Goal: Task Accomplishment & Management: Use online tool/utility

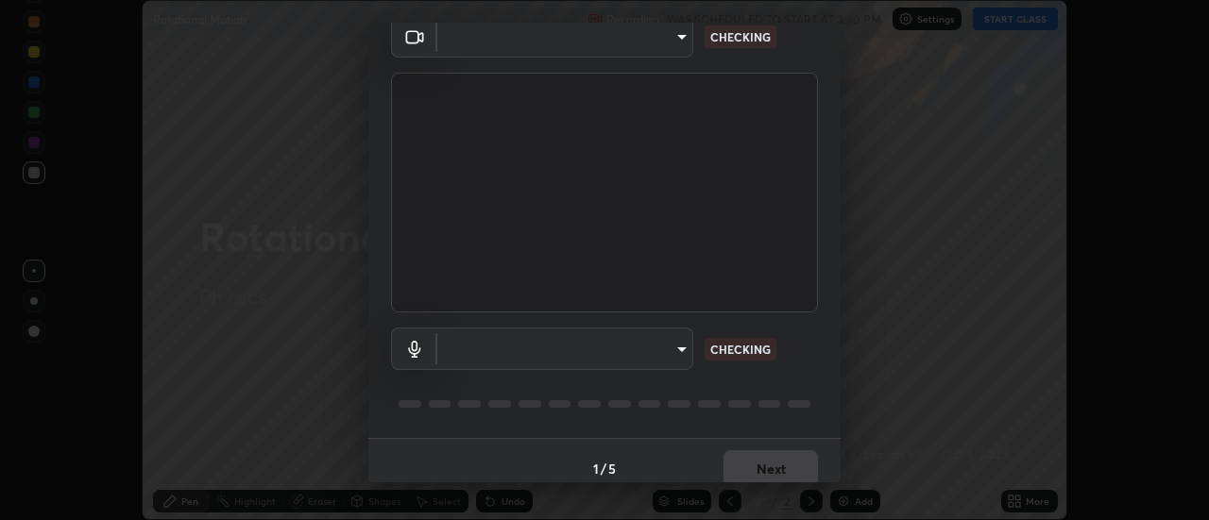
scroll to position [99, 0]
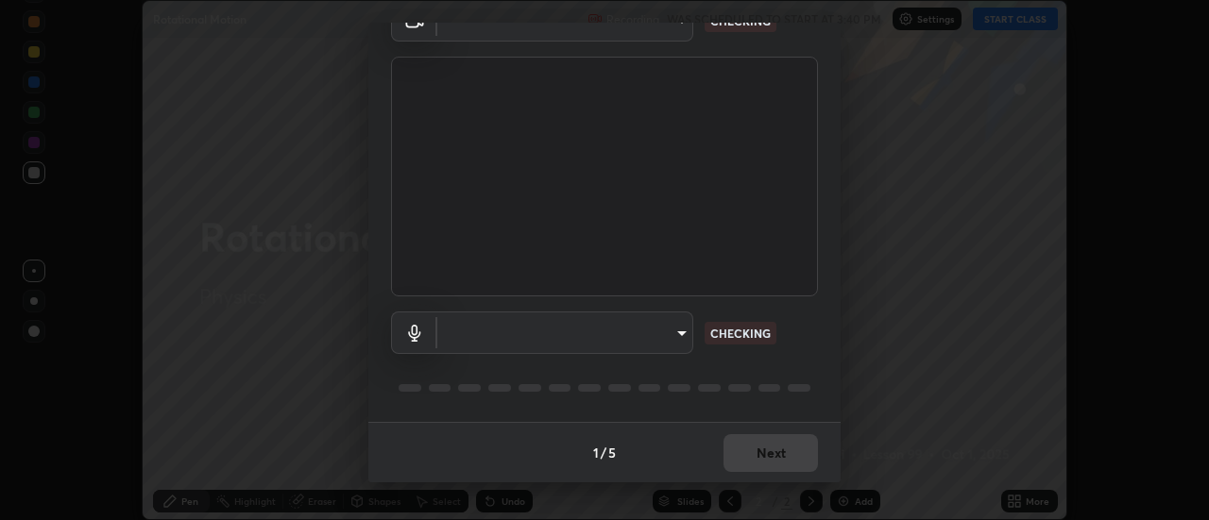
type input "22fd1baf326a4dc2477b81f4db25bcd6a257ae2ff3fe6e8918437301c5c1cc95"
type input "communications"
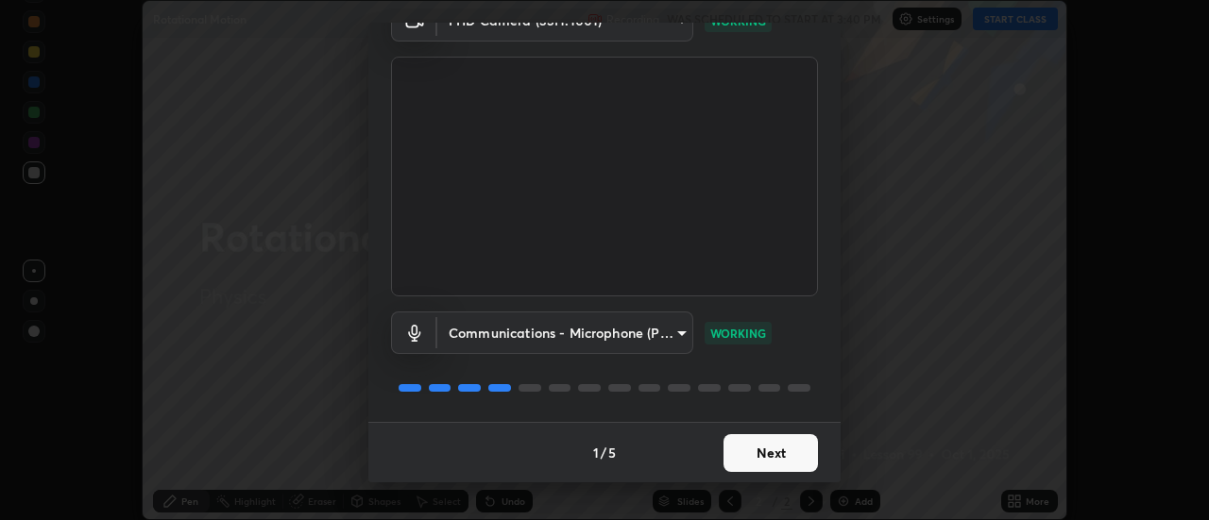
click at [751, 456] on button "Next" at bounding box center [770, 453] width 94 height 38
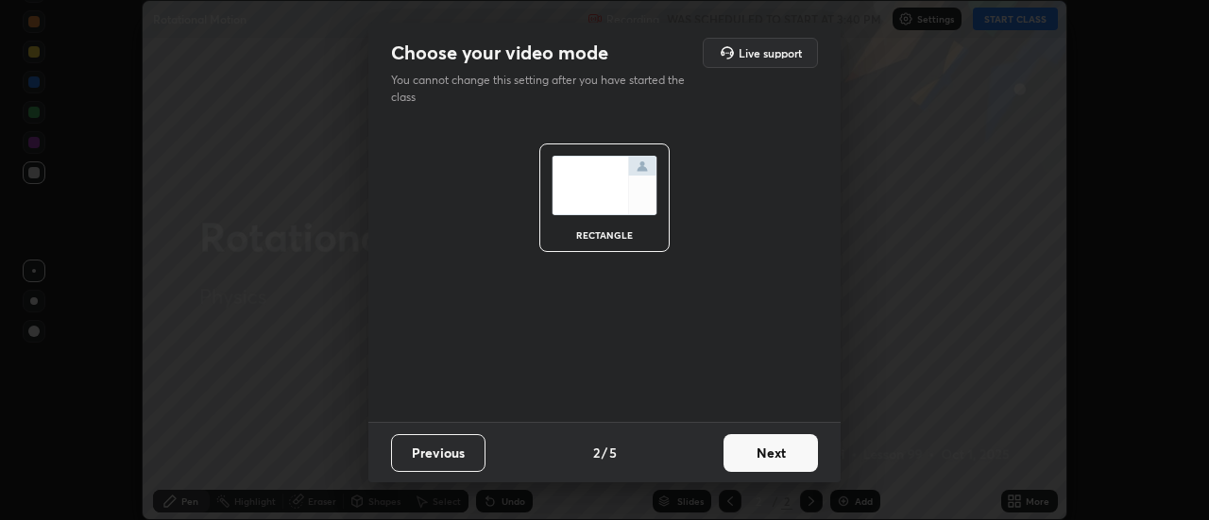
scroll to position [0, 0]
click at [752, 458] on button "Next" at bounding box center [770, 453] width 94 height 38
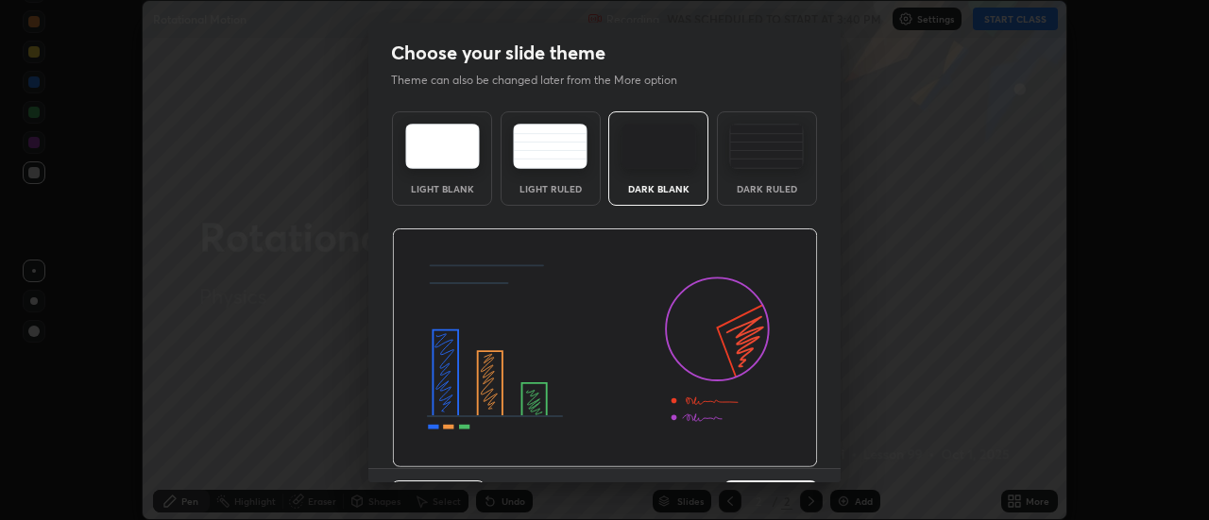
click at [749, 458] on img at bounding box center [605, 349] width 426 height 240
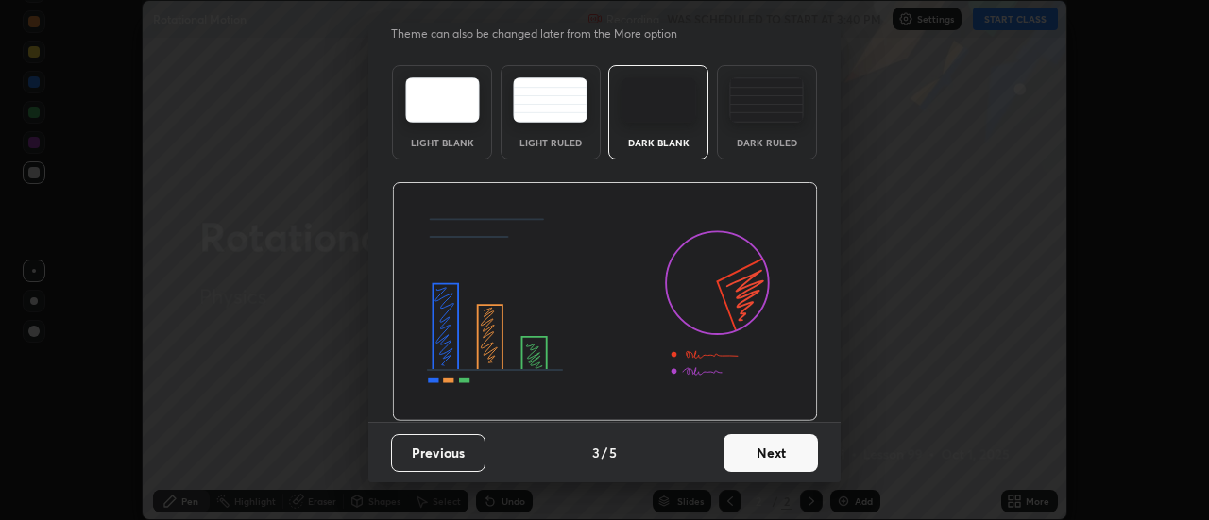
click at [753, 451] on button "Next" at bounding box center [770, 453] width 94 height 38
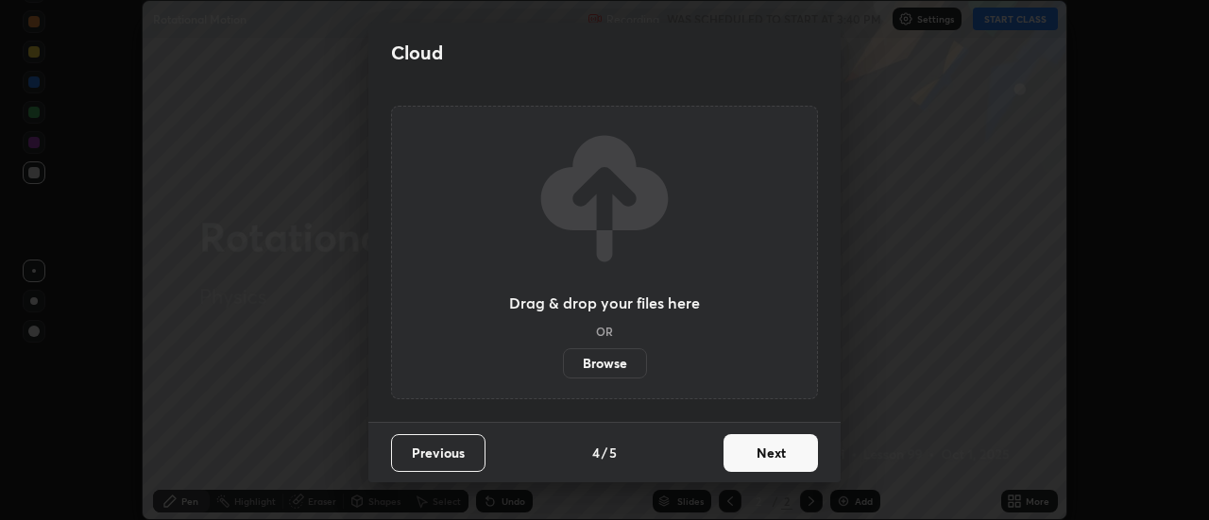
click at [753, 449] on button "Next" at bounding box center [770, 453] width 94 height 38
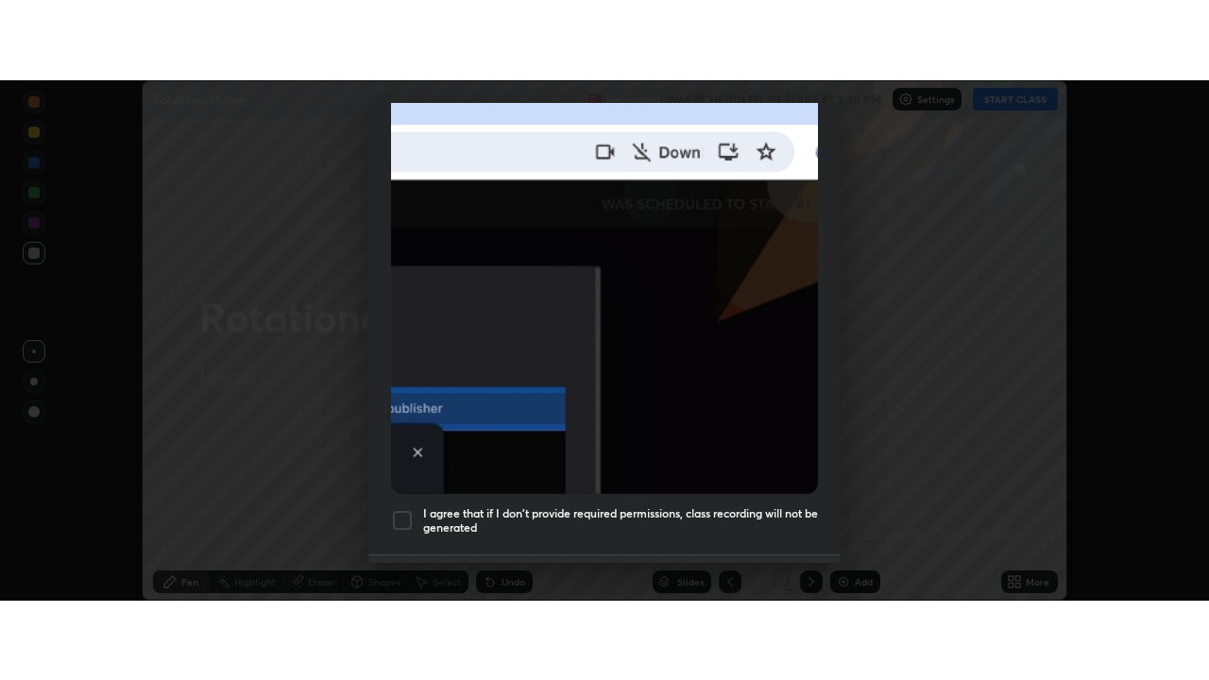
scroll to position [484, 0]
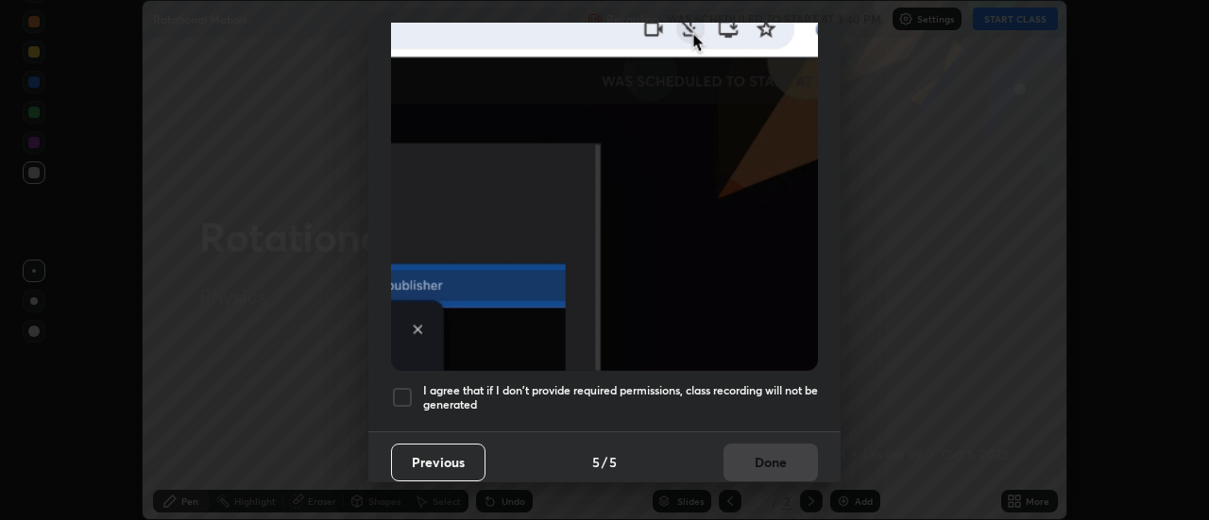
click at [403, 386] on div at bounding box center [402, 397] width 23 height 23
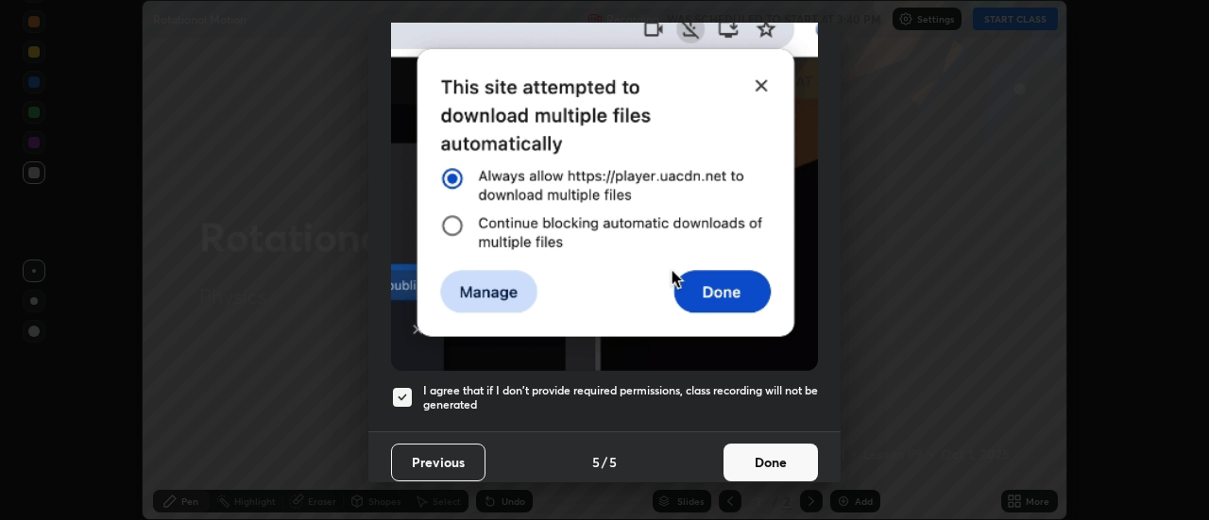
click at [755, 455] on button "Done" at bounding box center [770, 463] width 94 height 38
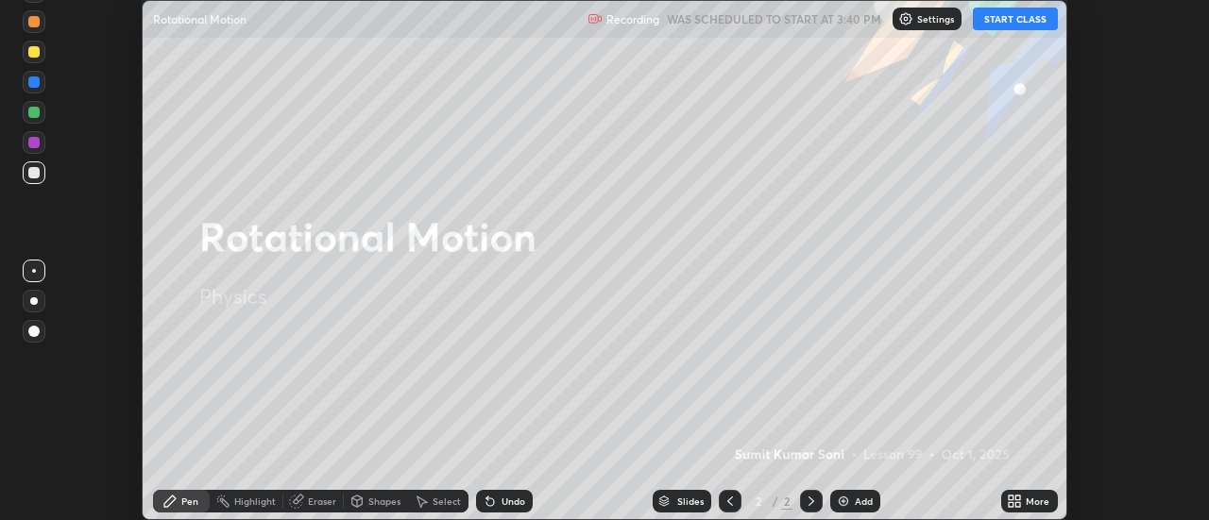
click at [1001, 21] on button "START CLASS" at bounding box center [1015, 19] width 85 height 23
click at [1033, 505] on div "More" at bounding box center [1038, 501] width 24 height 9
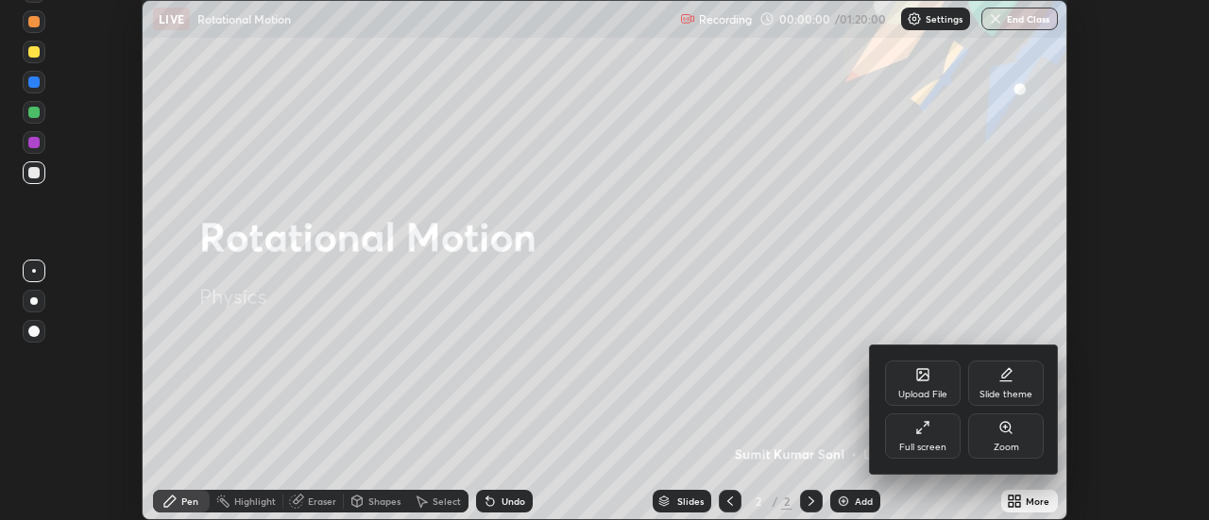
click at [933, 443] on div "Full screen" at bounding box center [922, 447] width 47 height 9
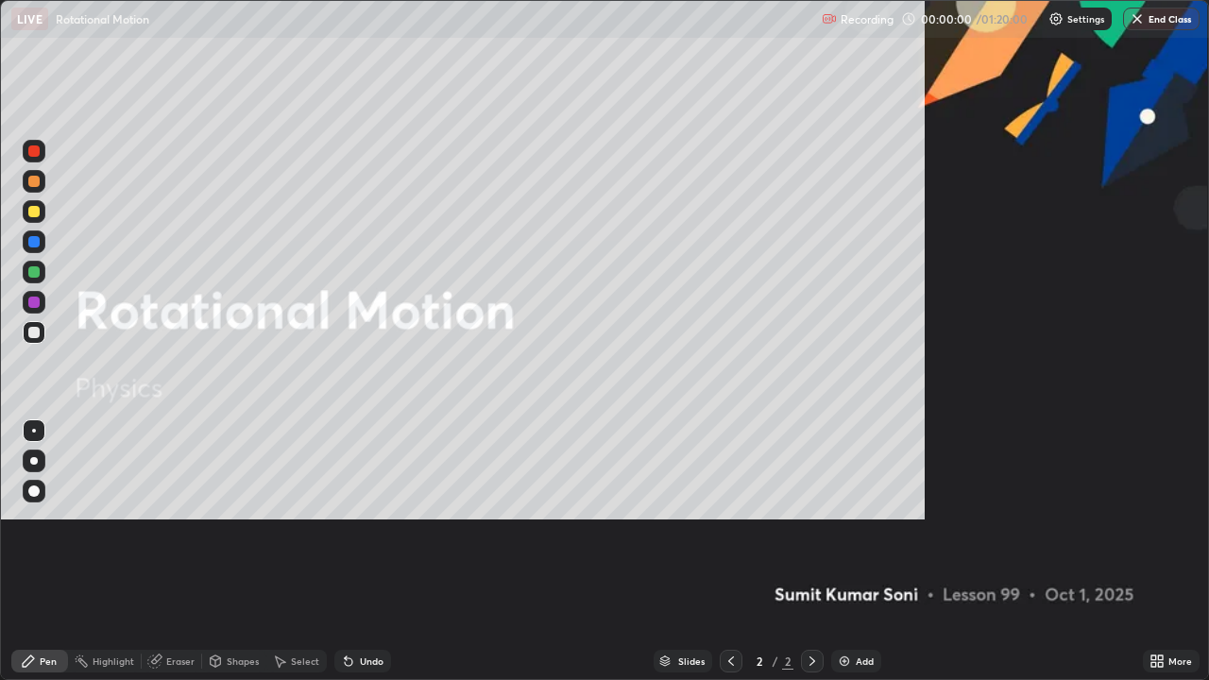
scroll to position [680, 1209]
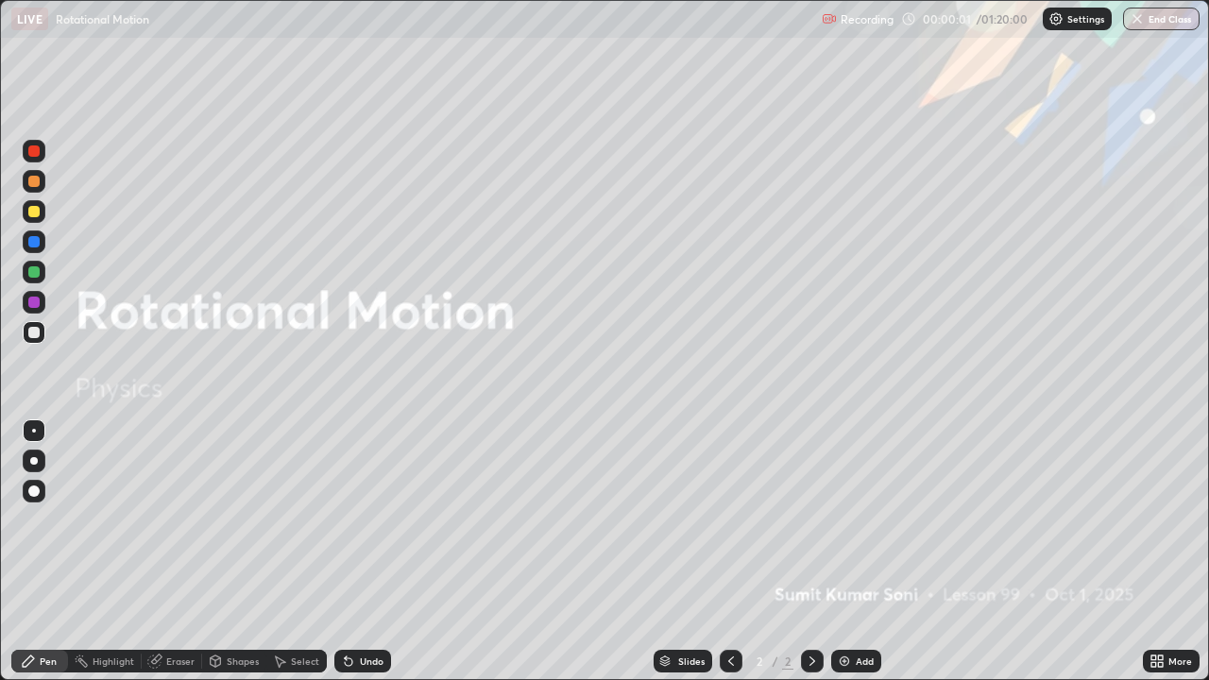
click at [850, 519] on div "Add" at bounding box center [856, 661] width 50 height 23
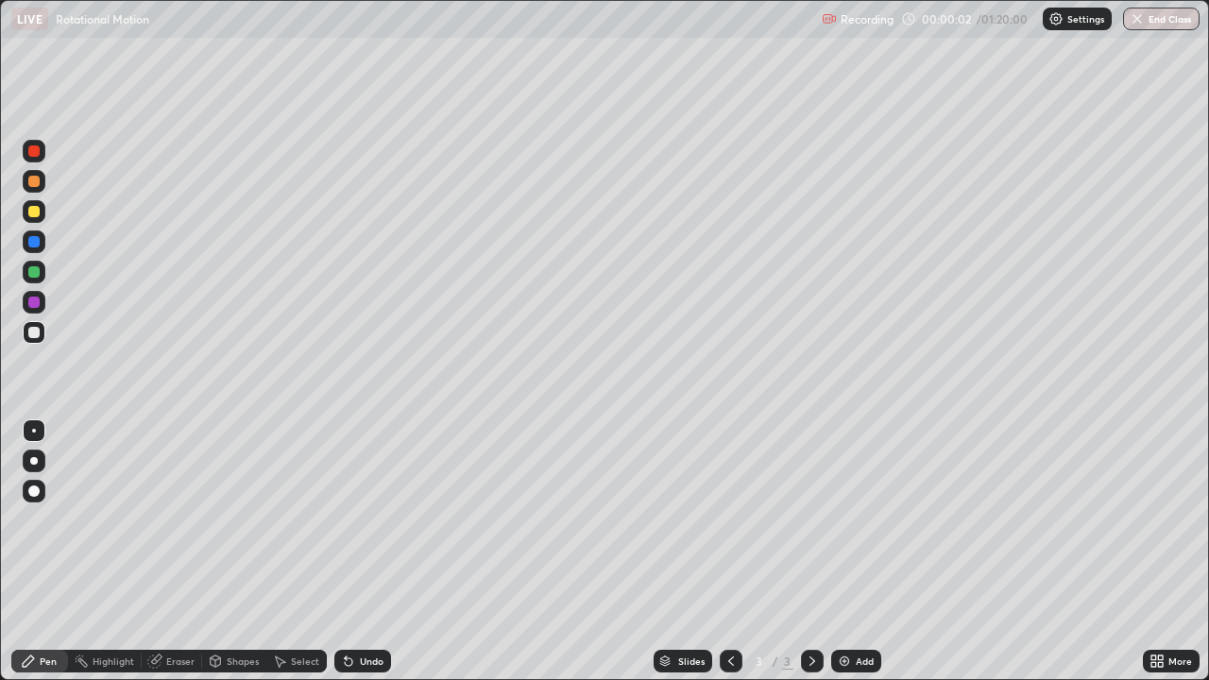
click at [42, 219] on div at bounding box center [34, 211] width 23 height 23
click at [35, 461] on div at bounding box center [34, 461] width 8 height 8
click at [31, 275] on div at bounding box center [33, 271] width 11 height 11
click at [39, 212] on div at bounding box center [33, 211] width 11 height 11
click at [36, 147] on div at bounding box center [33, 150] width 11 height 11
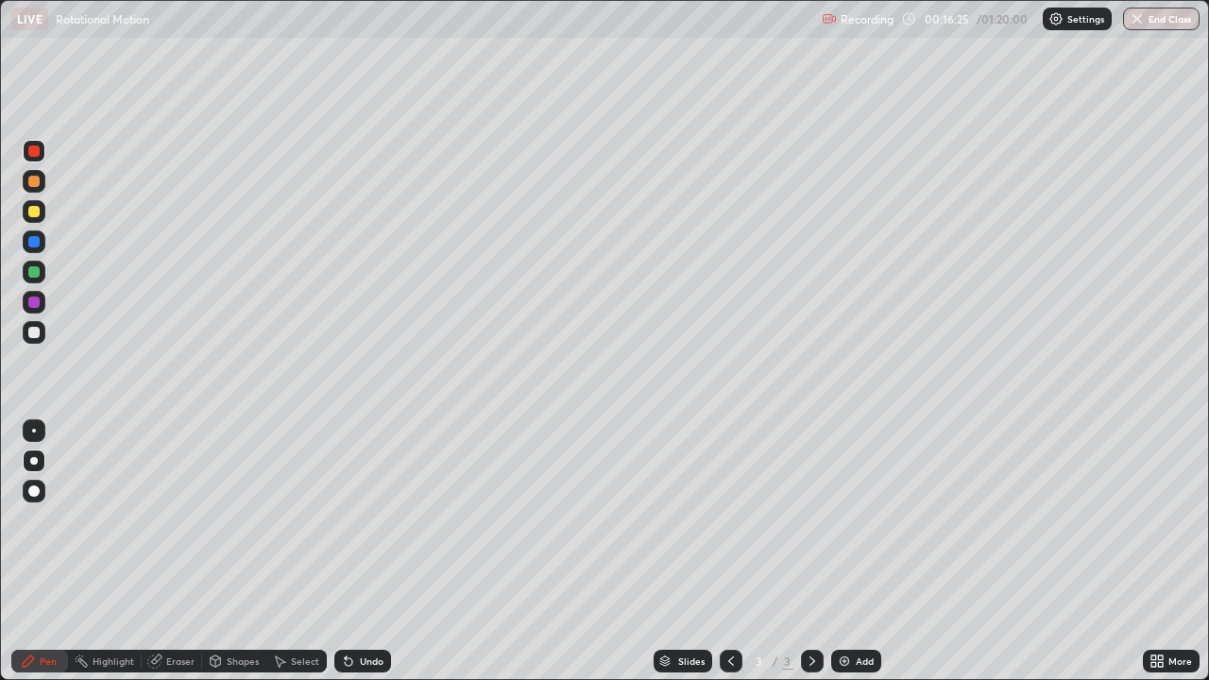
click at [35, 181] on div at bounding box center [33, 181] width 11 height 11
click at [844, 519] on img at bounding box center [844, 661] width 15 height 15
click at [34, 243] on div at bounding box center [33, 241] width 11 height 11
click at [38, 336] on div at bounding box center [33, 332] width 11 height 11
click at [35, 246] on div at bounding box center [33, 241] width 11 height 11
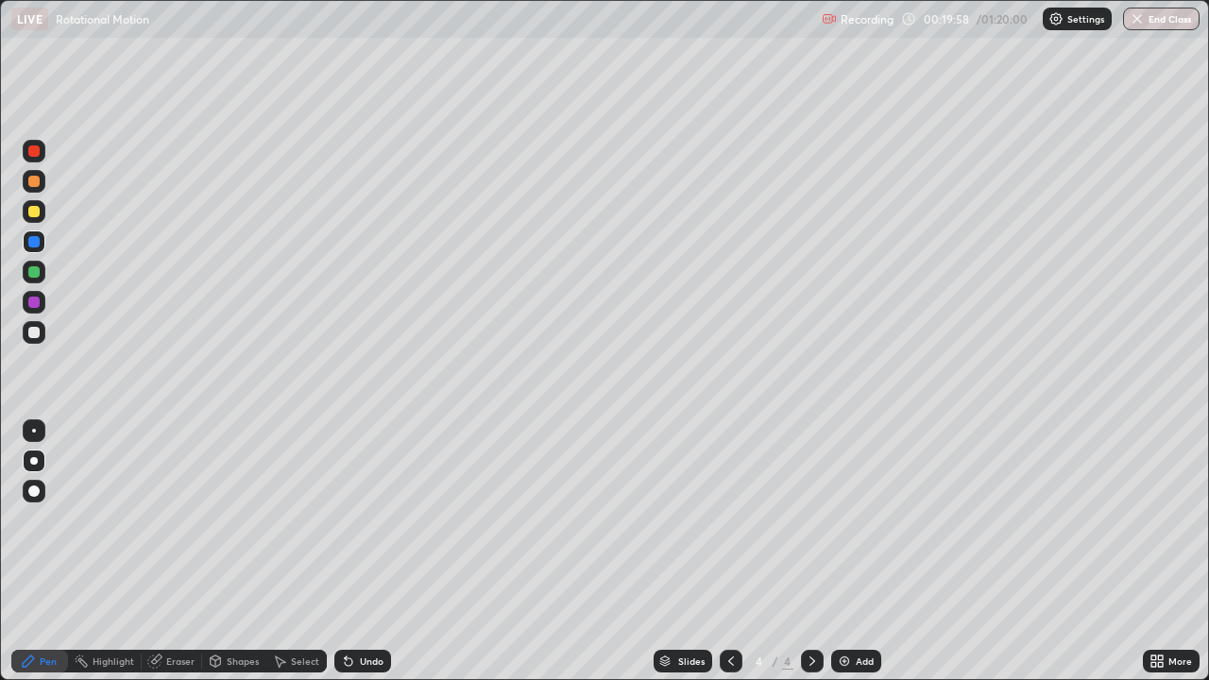
click at [34, 431] on div at bounding box center [34, 431] width 4 height 4
click at [35, 212] on div at bounding box center [33, 211] width 11 height 11
click at [30, 177] on div at bounding box center [33, 181] width 11 height 11
click at [38, 152] on div at bounding box center [33, 150] width 11 height 11
click at [352, 519] on div "Undo" at bounding box center [362, 661] width 57 height 23
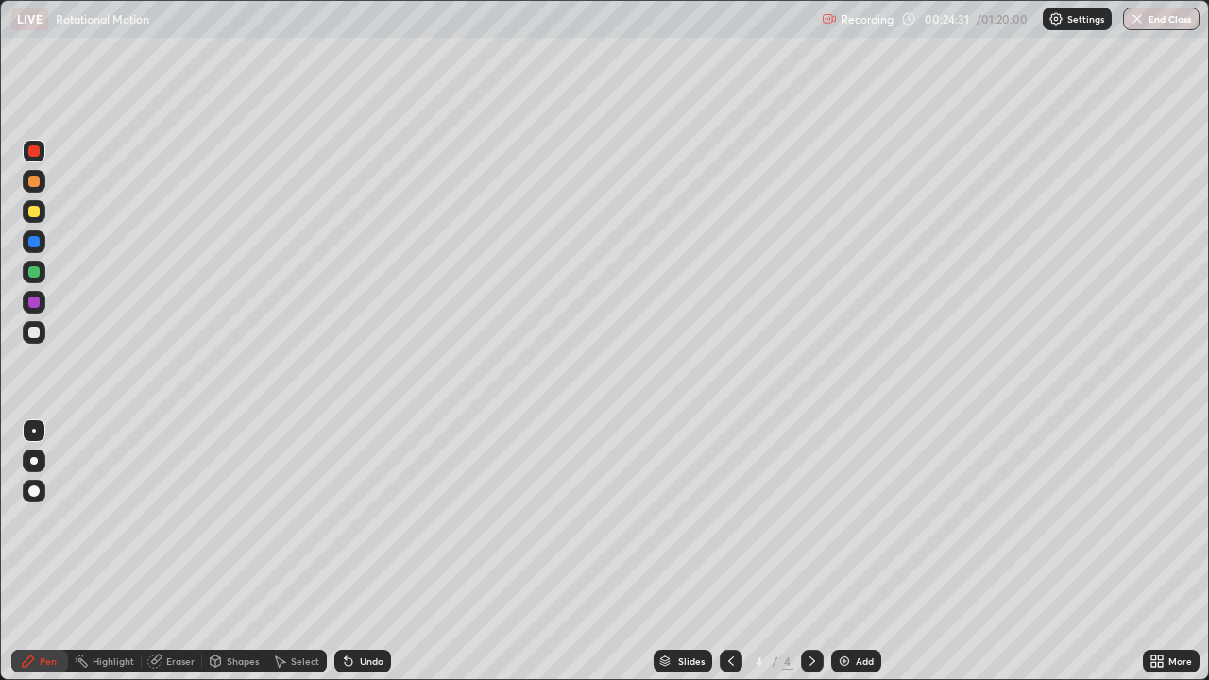
click at [356, 519] on div "Undo" at bounding box center [362, 661] width 57 height 23
click at [31, 149] on div at bounding box center [33, 150] width 11 height 11
click at [34, 212] on div at bounding box center [33, 211] width 11 height 11
click at [39, 153] on div at bounding box center [33, 150] width 11 height 11
click at [33, 213] on div at bounding box center [33, 211] width 11 height 11
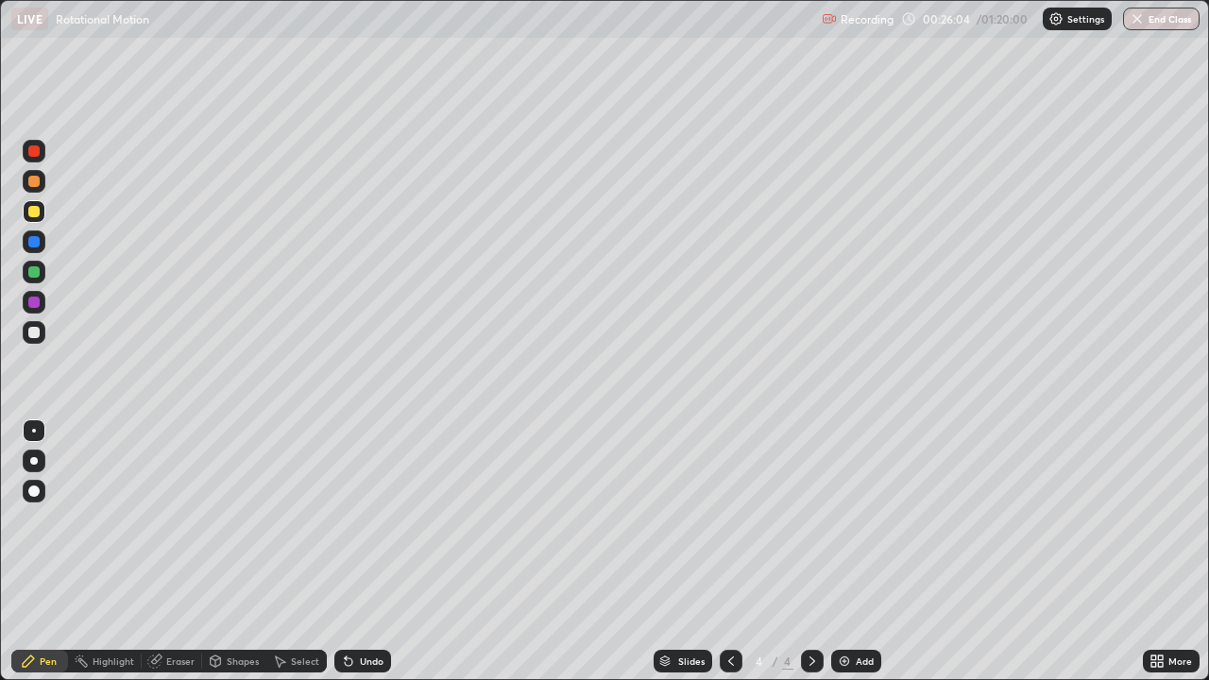
click at [33, 335] on div at bounding box center [33, 332] width 11 height 11
click at [35, 273] on div at bounding box center [33, 271] width 11 height 11
click at [37, 299] on div at bounding box center [33, 302] width 11 height 11
click at [846, 519] on img at bounding box center [844, 661] width 15 height 15
click at [31, 213] on div at bounding box center [33, 211] width 11 height 11
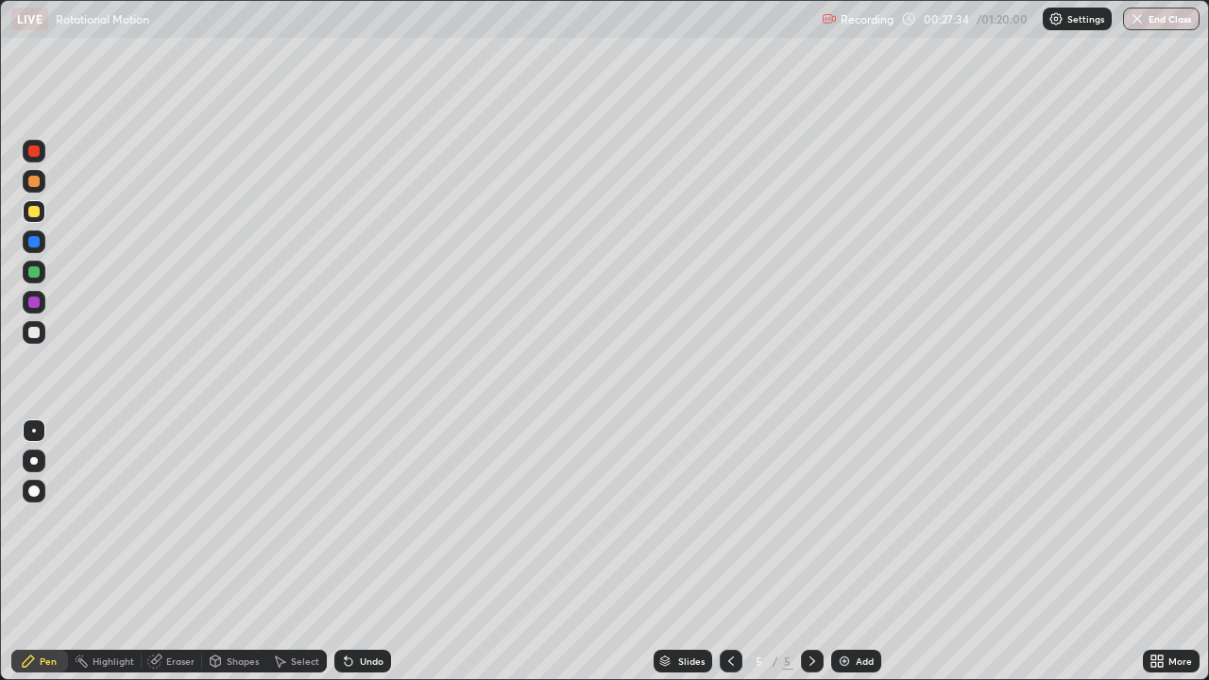
click at [34, 461] on div at bounding box center [34, 461] width 8 height 8
click at [34, 431] on div at bounding box center [34, 431] width 4 height 4
click at [33, 208] on div at bounding box center [33, 211] width 11 height 11
click at [31, 178] on div at bounding box center [33, 181] width 11 height 11
click at [373, 519] on div "Undo" at bounding box center [372, 660] width 24 height 9
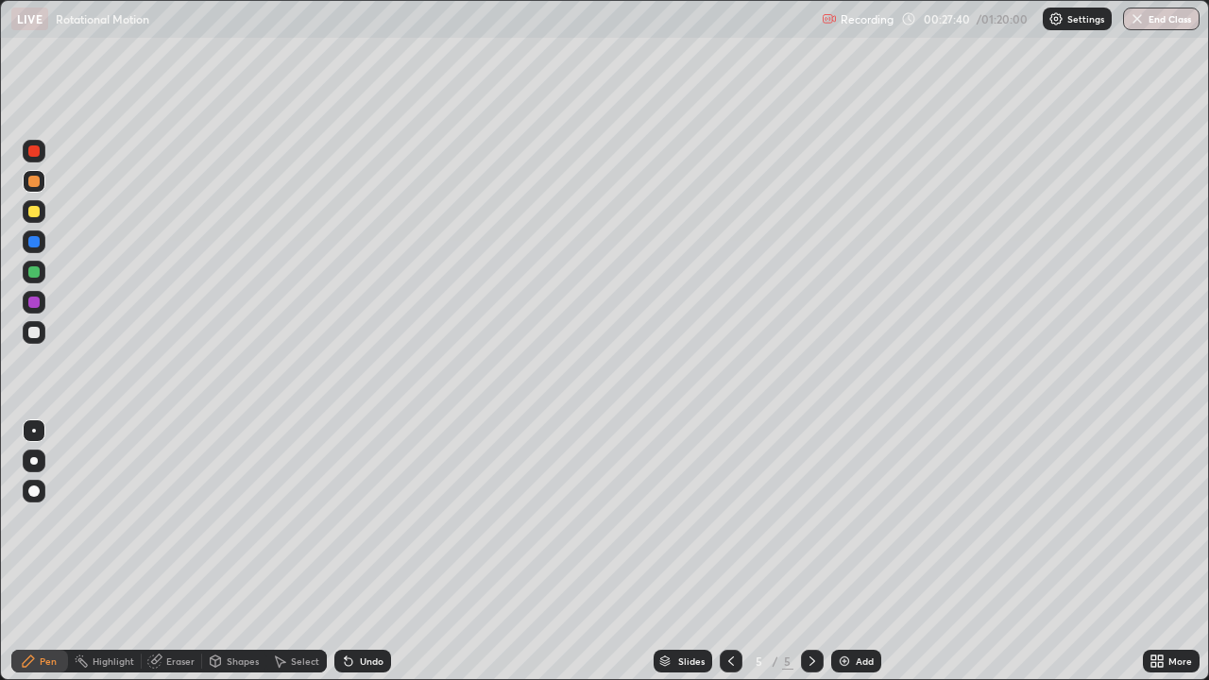
click at [375, 519] on div "Undo" at bounding box center [372, 660] width 24 height 9
click at [37, 149] on div at bounding box center [33, 150] width 11 height 11
click at [33, 335] on div at bounding box center [33, 332] width 11 height 11
click at [360, 519] on div "Undo" at bounding box center [372, 660] width 24 height 9
click at [365, 519] on div "Undo" at bounding box center [372, 660] width 24 height 9
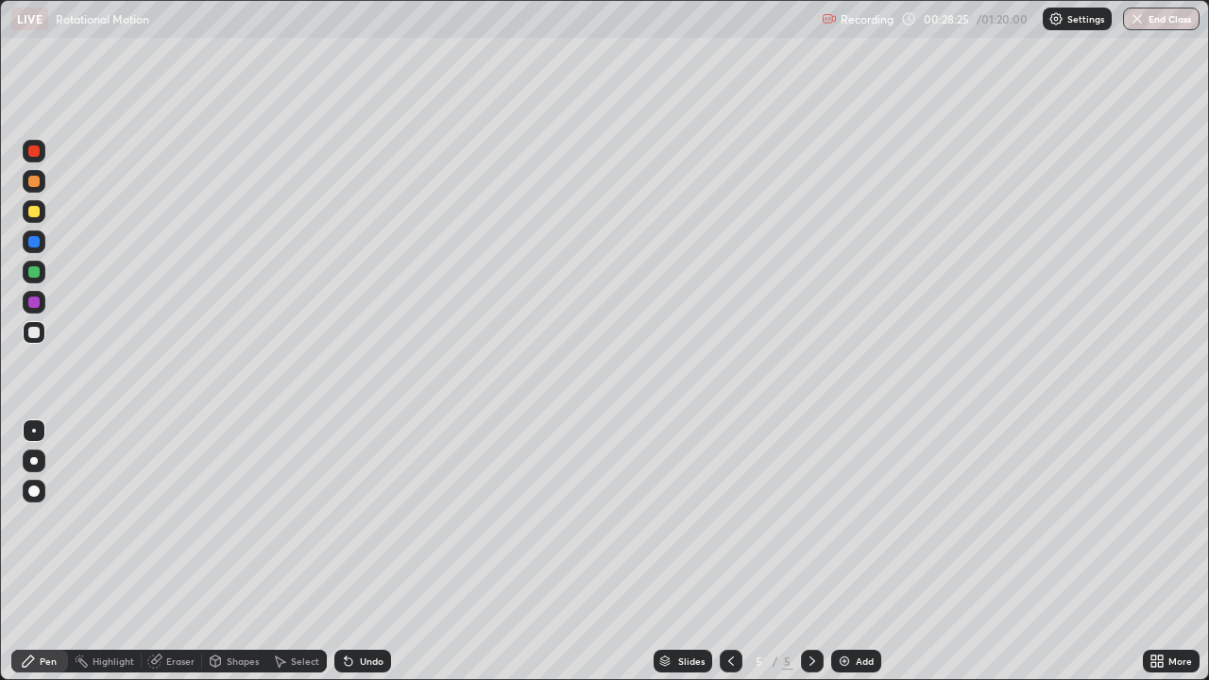
click at [163, 519] on div "Eraser" at bounding box center [172, 661] width 60 height 23
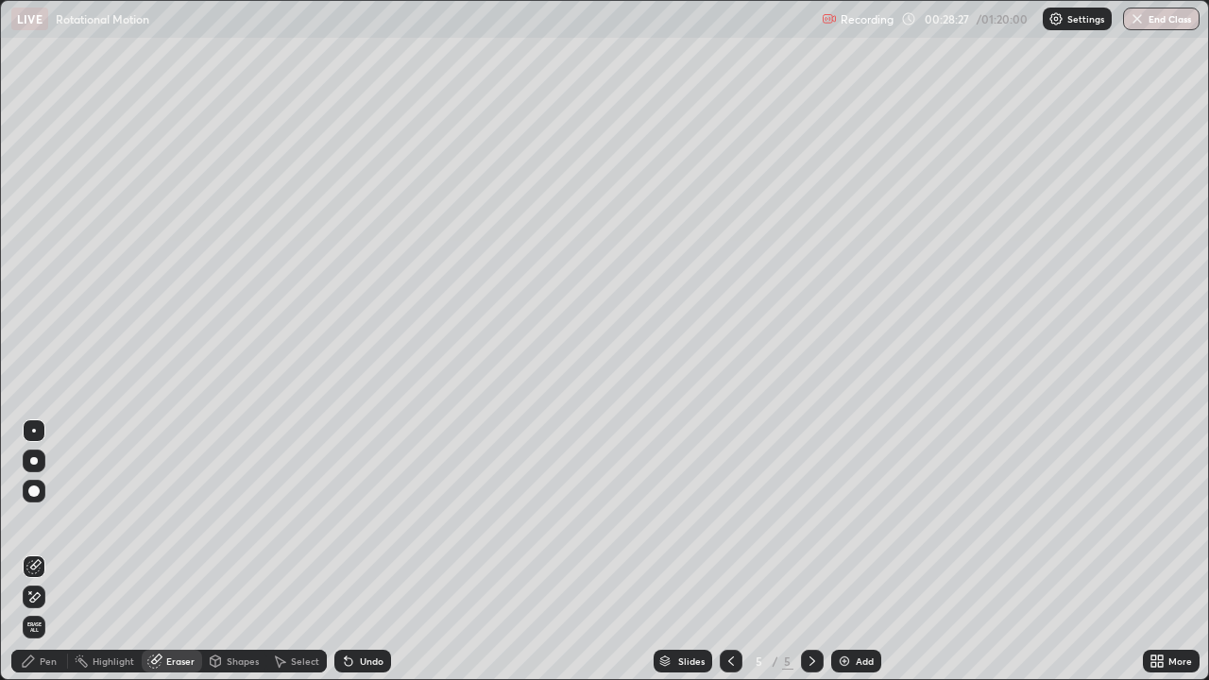
click at [45, 519] on div "Pen" at bounding box center [39, 661] width 57 height 23
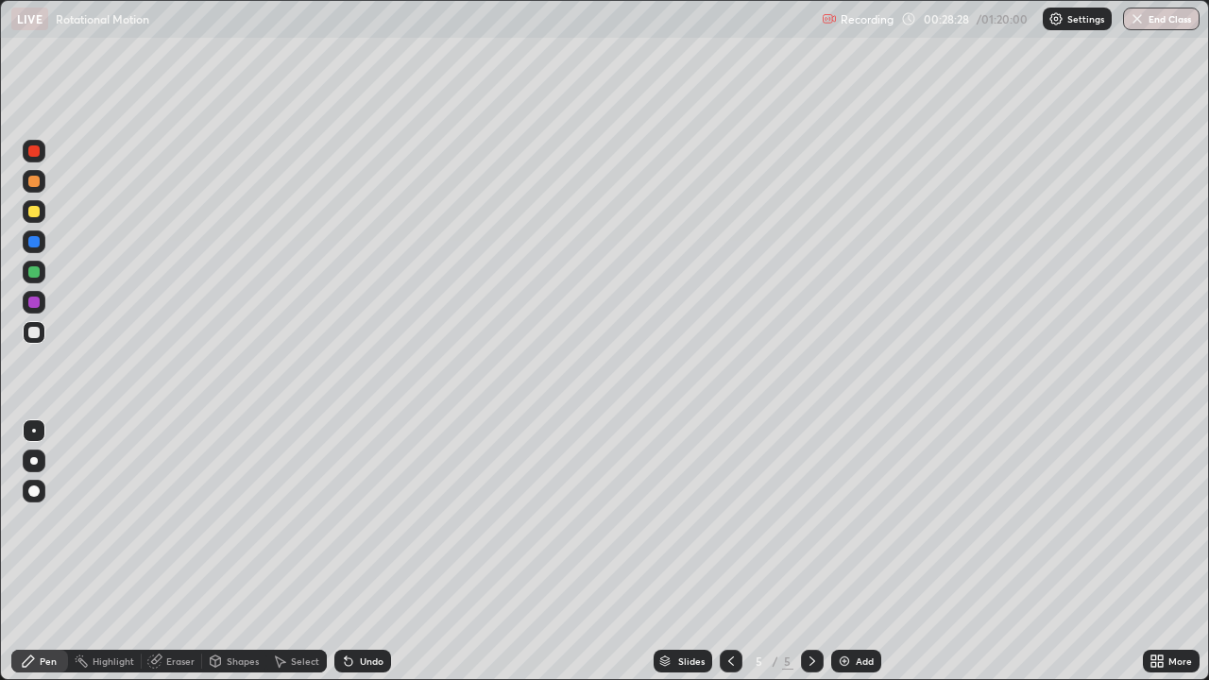
click at [35, 330] on div at bounding box center [33, 332] width 11 height 11
click at [35, 274] on div at bounding box center [33, 271] width 11 height 11
click at [367, 519] on div "Undo" at bounding box center [372, 660] width 24 height 9
click at [366, 519] on div "Undo" at bounding box center [372, 660] width 24 height 9
click at [35, 330] on div at bounding box center [33, 332] width 11 height 11
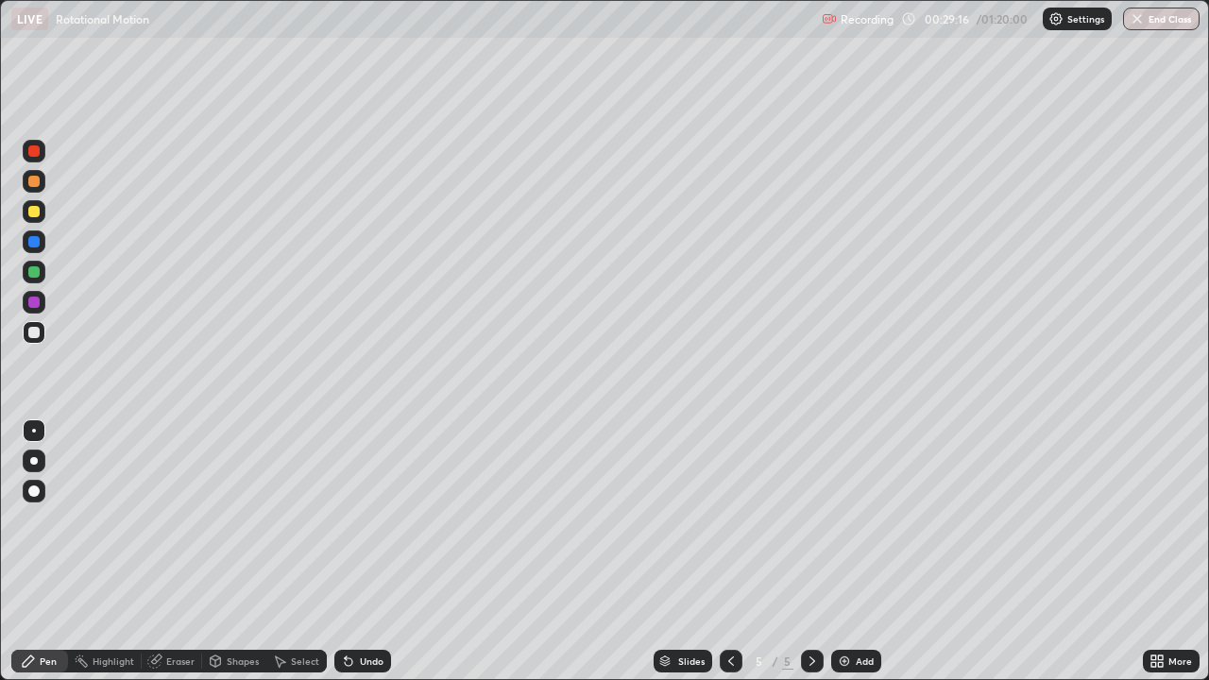
click at [33, 207] on div at bounding box center [33, 211] width 11 height 11
click at [366, 519] on div "Undo" at bounding box center [372, 660] width 24 height 9
click at [365, 519] on div "Undo" at bounding box center [372, 660] width 24 height 9
click at [170, 519] on div "Eraser" at bounding box center [180, 660] width 28 height 9
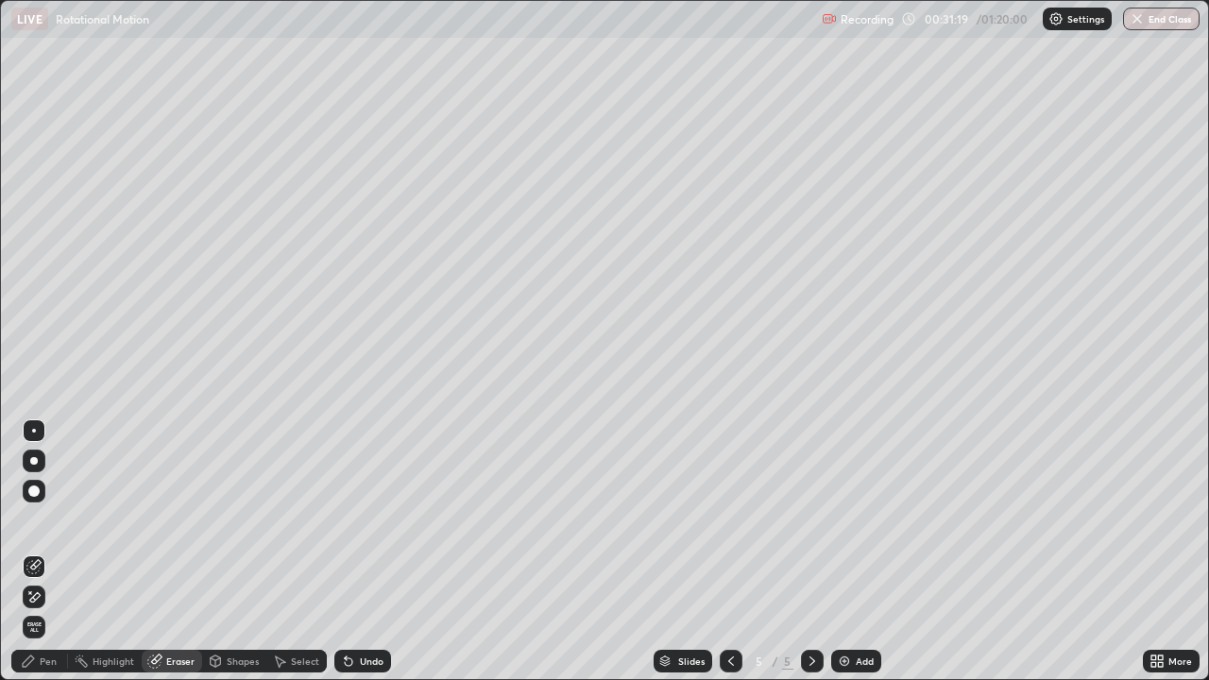
click at [51, 519] on div "Pen" at bounding box center [48, 660] width 17 height 9
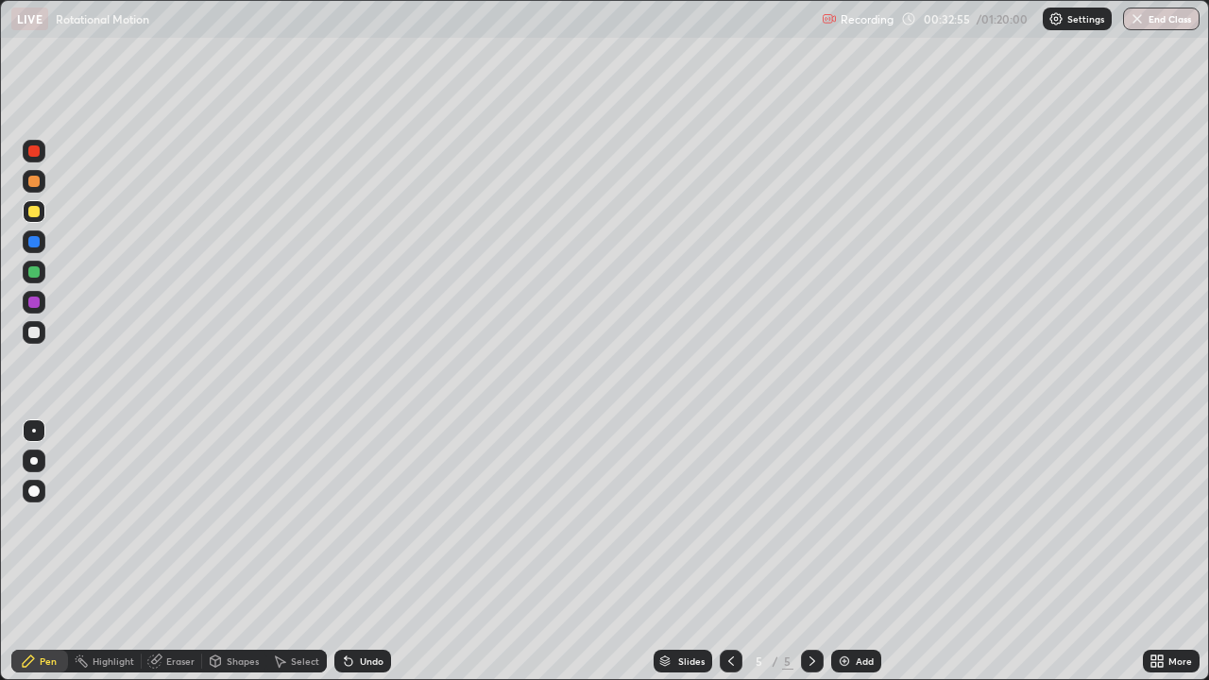
click at [230, 519] on div "Shapes" at bounding box center [243, 660] width 32 height 9
click at [169, 519] on div "Eraser" at bounding box center [180, 660] width 28 height 9
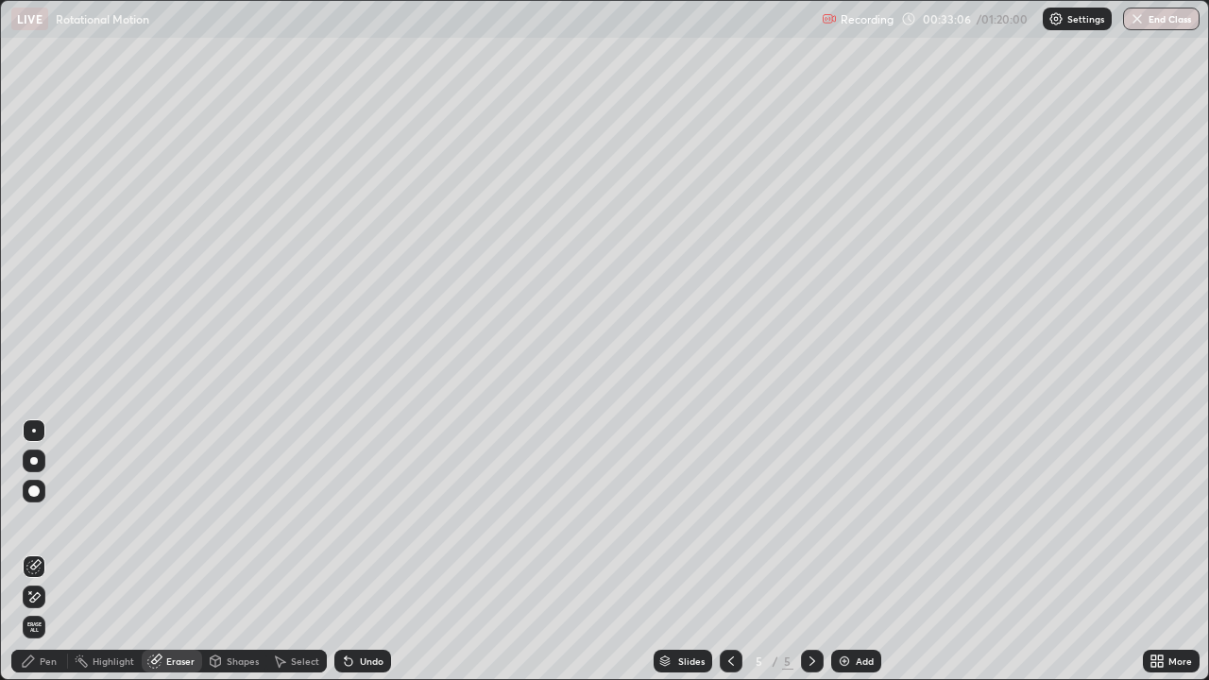
click at [729, 519] on icon at bounding box center [730, 661] width 15 height 15
click at [810, 519] on icon at bounding box center [812, 661] width 15 height 15
click at [360, 519] on div "Undo" at bounding box center [372, 660] width 24 height 9
click at [48, 519] on div "Pen" at bounding box center [48, 660] width 17 height 9
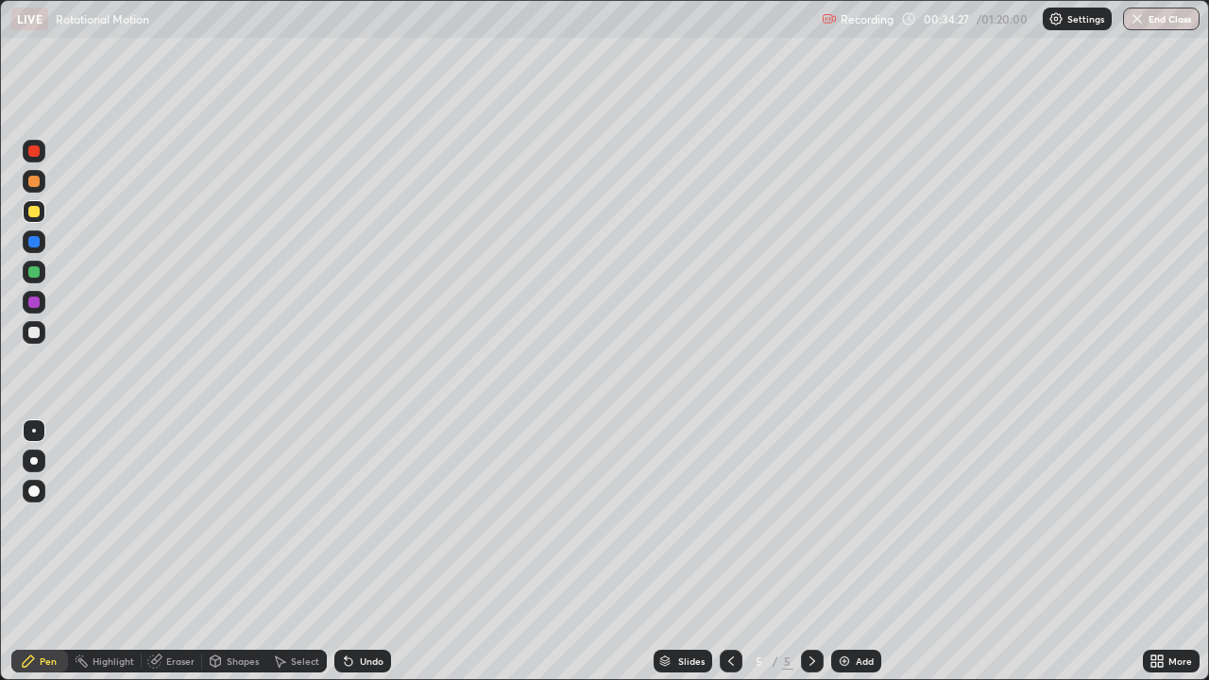
click at [36, 152] on div at bounding box center [33, 150] width 11 height 11
click at [840, 519] on img at bounding box center [844, 661] width 15 height 15
click at [36, 179] on div at bounding box center [33, 181] width 11 height 11
click at [30, 310] on div at bounding box center [34, 302] width 23 height 23
click at [34, 246] on div at bounding box center [33, 241] width 11 height 11
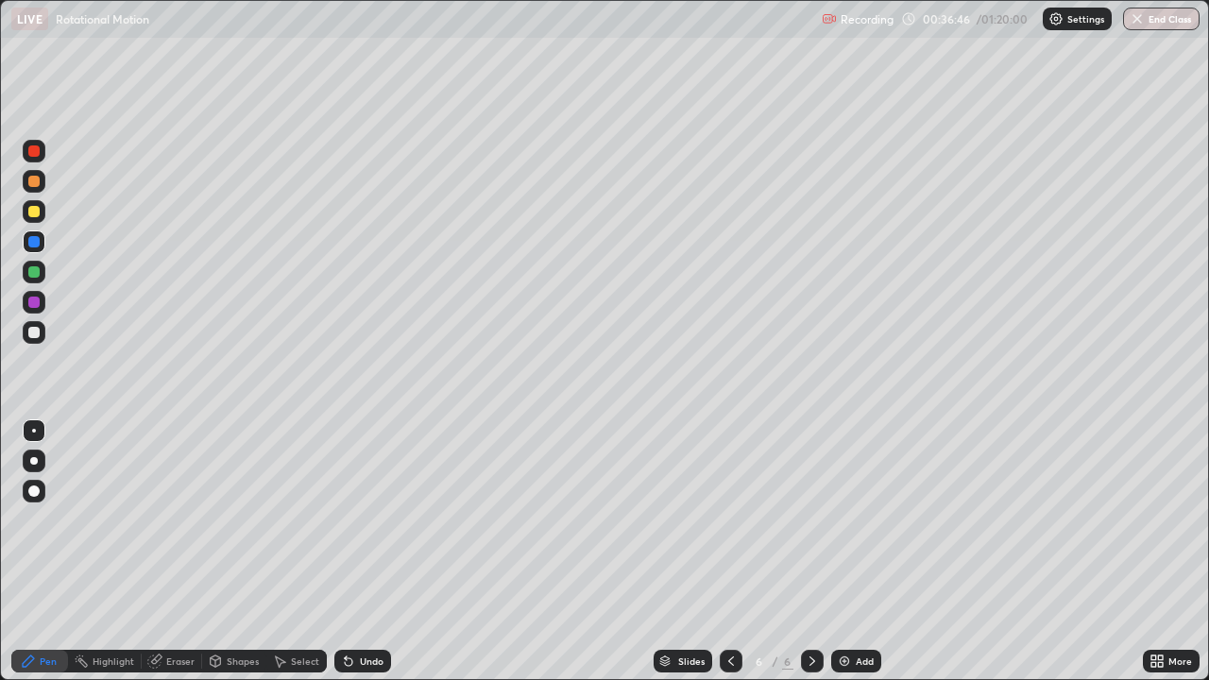
click at [34, 214] on div at bounding box center [33, 211] width 11 height 11
click at [33, 177] on div at bounding box center [33, 181] width 11 height 11
click at [352, 519] on icon at bounding box center [348, 661] width 15 height 15
click at [36, 275] on div at bounding box center [33, 271] width 11 height 11
click at [31, 243] on div at bounding box center [33, 241] width 11 height 11
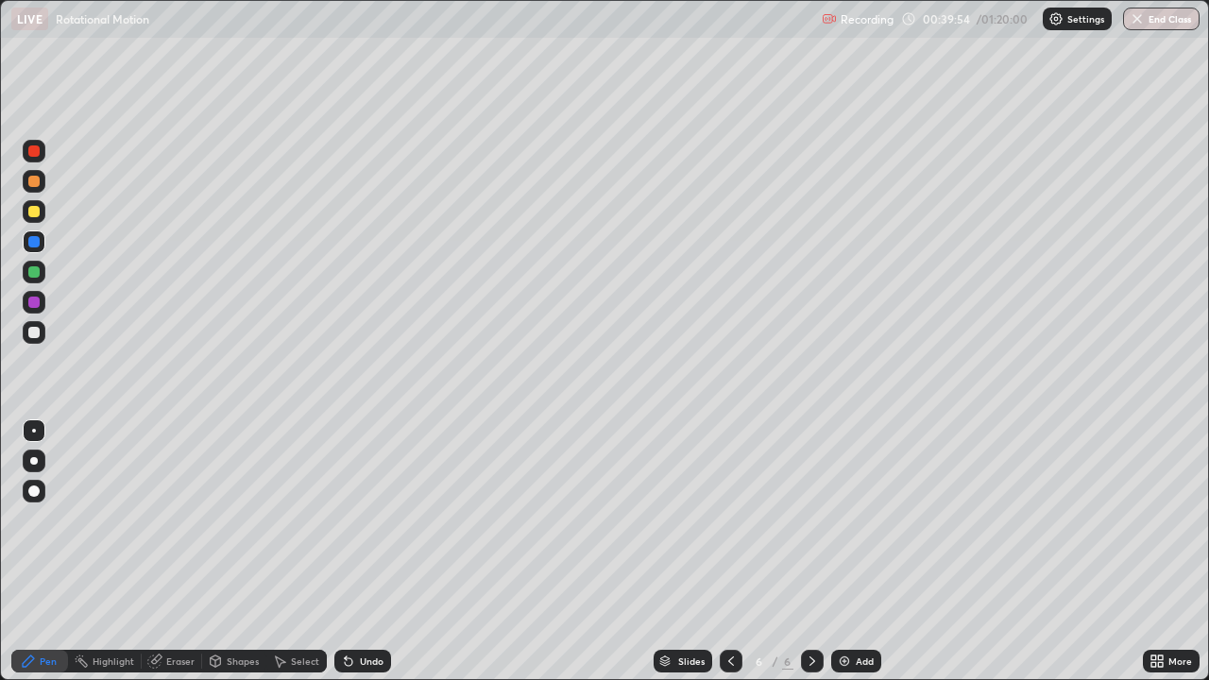
click at [34, 216] on div at bounding box center [33, 211] width 11 height 11
click at [34, 181] on div at bounding box center [33, 181] width 11 height 11
click at [35, 243] on div at bounding box center [33, 241] width 11 height 11
click at [35, 211] on div at bounding box center [33, 211] width 11 height 11
click at [844, 519] on img at bounding box center [844, 661] width 15 height 15
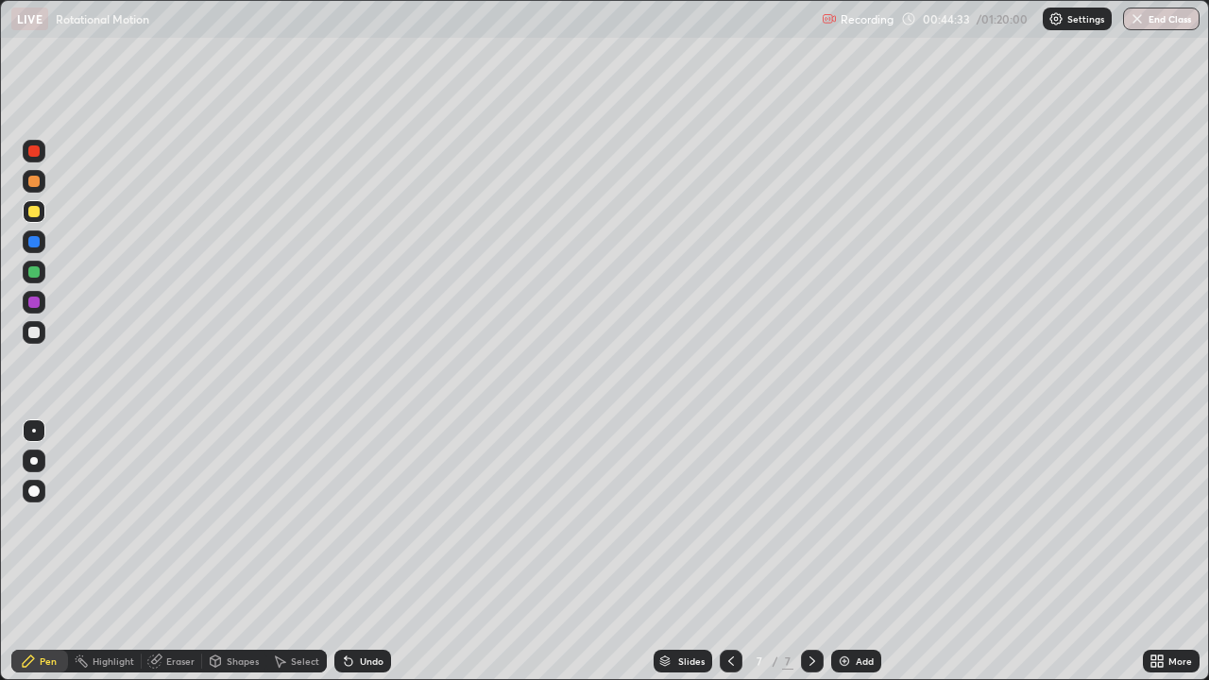
click at [41, 247] on div at bounding box center [34, 241] width 23 height 23
click at [38, 327] on div at bounding box center [34, 332] width 23 height 23
click at [34, 273] on div at bounding box center [33, 271] width 11 height 11
click at [38, 209] on div at bounding box center [33, 211] width 11 height 11
click at [368, 519] on div "Undo" at bounding box center [372, 660] width 24 height 9
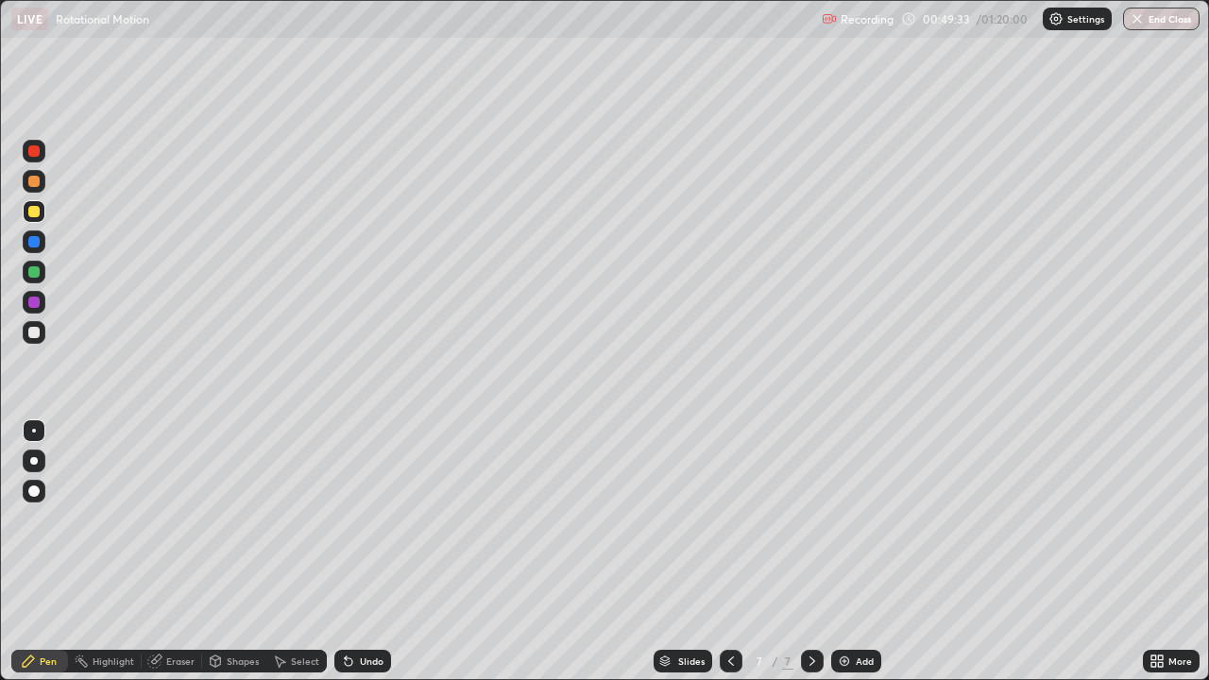
click at [37, 274] on div at bounding box center [33, 271] width 11 height 11
click at [375, 519] on div "Undo" at bounding box center [362, 661] width 57 height 23
click at [370, 519] on div "Undo" at bounding box center [362, 661] width 57 height 23
click at [32, 207] on div at bounding box center [33, 211] width 11 height 11
click at [30, 246] on div at bounding box center [33, 241] width 11 height 11
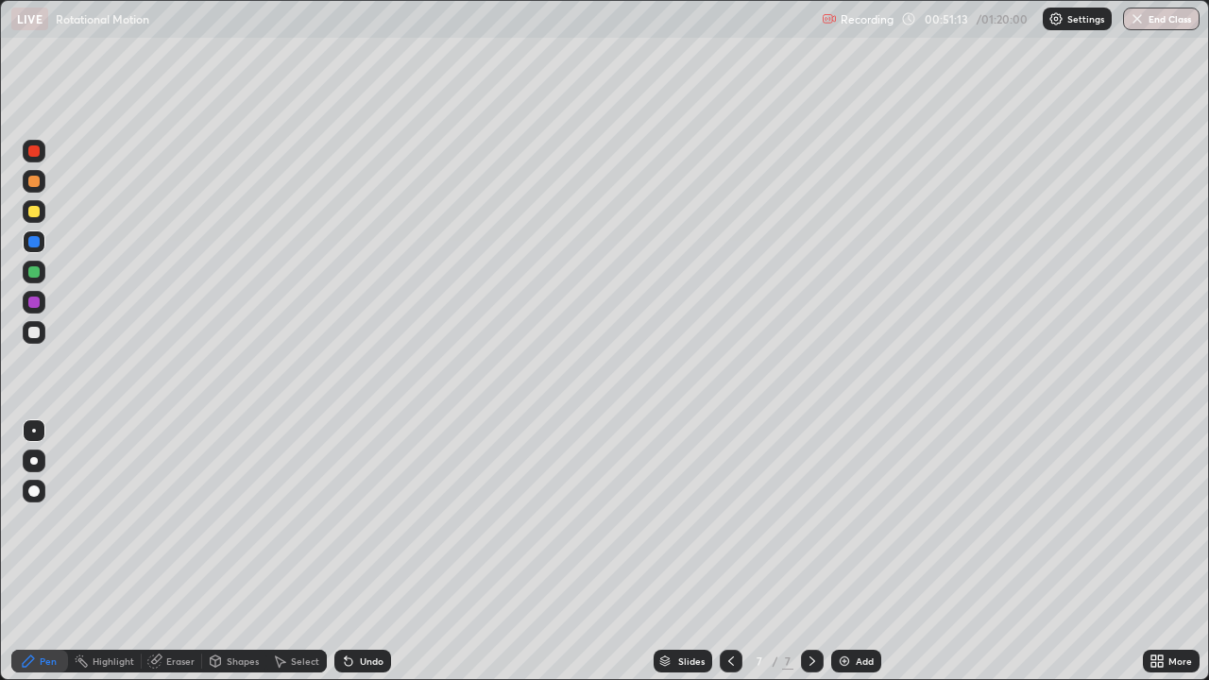
click at [42, 331] on div at bounding box center [34, 332] width 23 height 23
click at [35, 212] on div at bounding box center [33, 211] width 11 height 11
click at [35, 150] on div at bounding box center [33, 150] width 11 height 11
click at [729, 519] on icon at bounding box center [730, 661] width 15 height 15
click at [42, 271] on div at bounding box center [34, 272] width 23 height 23
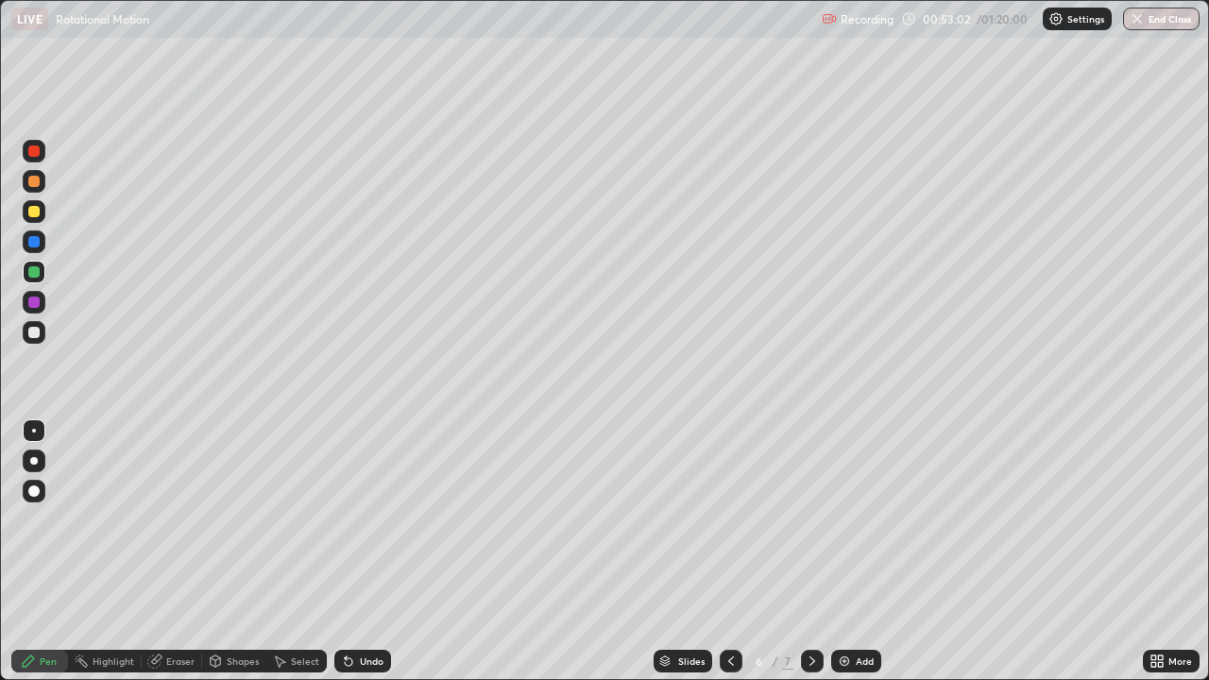
click at [810, 519] on icon at bounding box center [812, 661] width 15 height 15
click at [295, 519] on div "Select" at bounding box center [305, 660] width 28 height 9
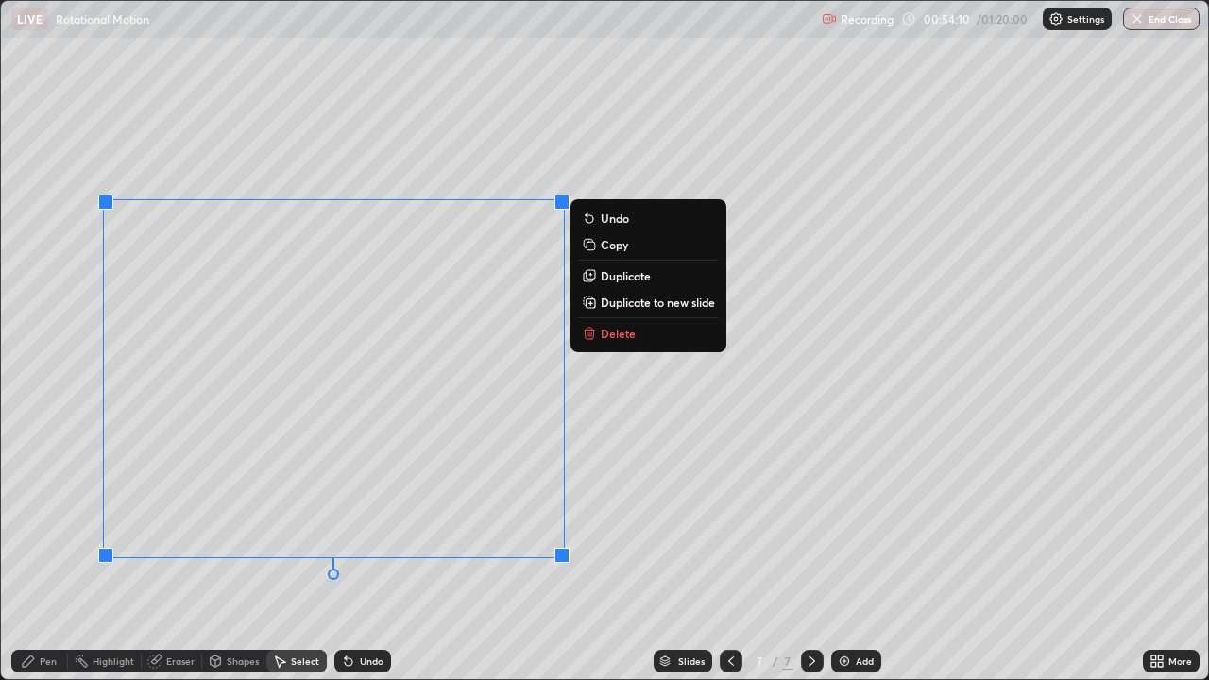
click at [604, 329] on p "Delete" at bounding box center [618, 333] width 35 height 15
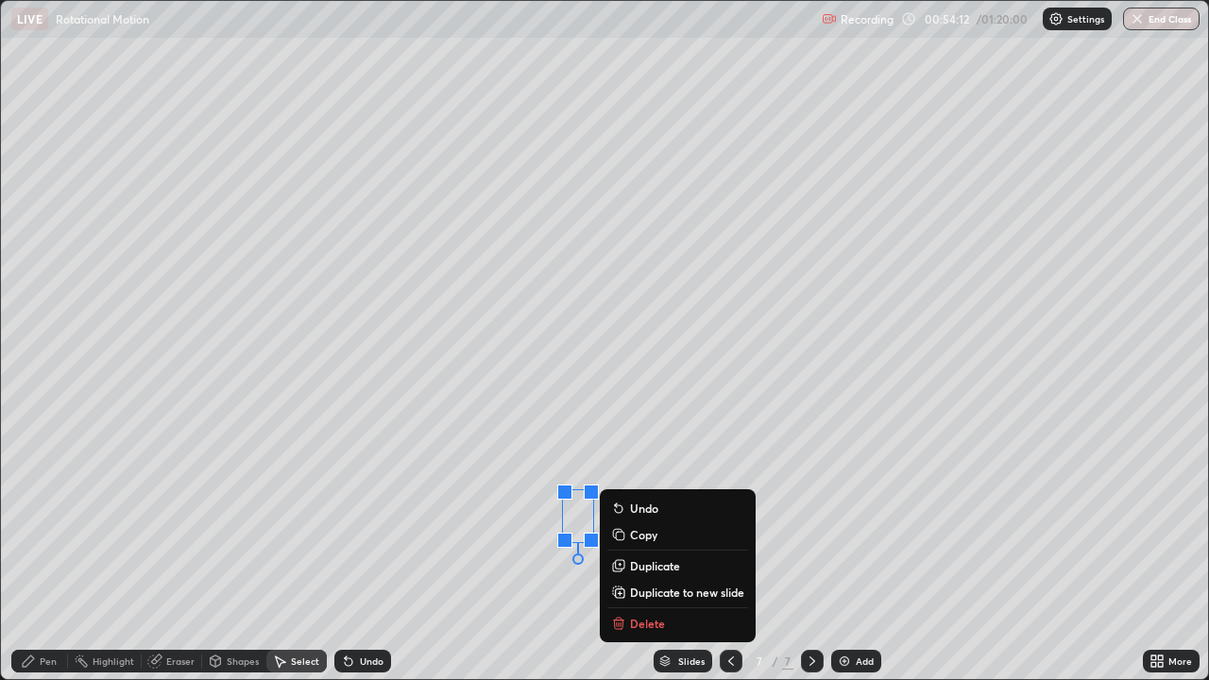
click at [626, 519] on button "Delete" at bounding box center [677, 623] width 141 height 23
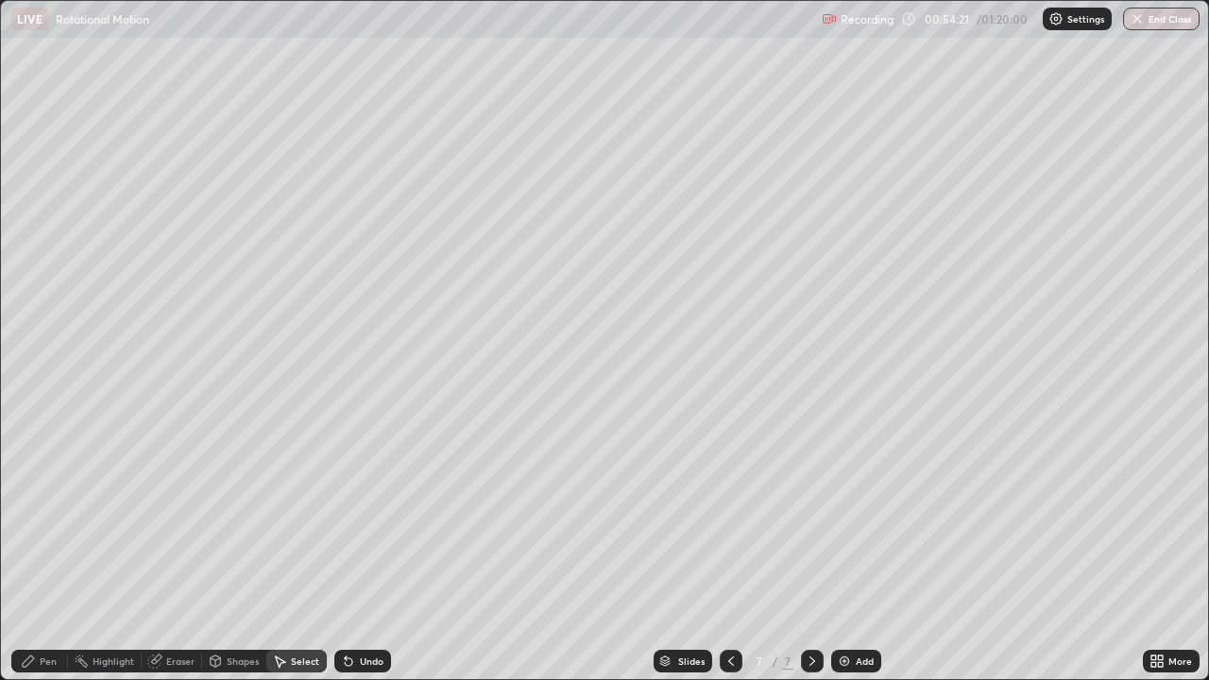
click at [729, 519] on icon at bounding box center [730, 661] width 15 height 15
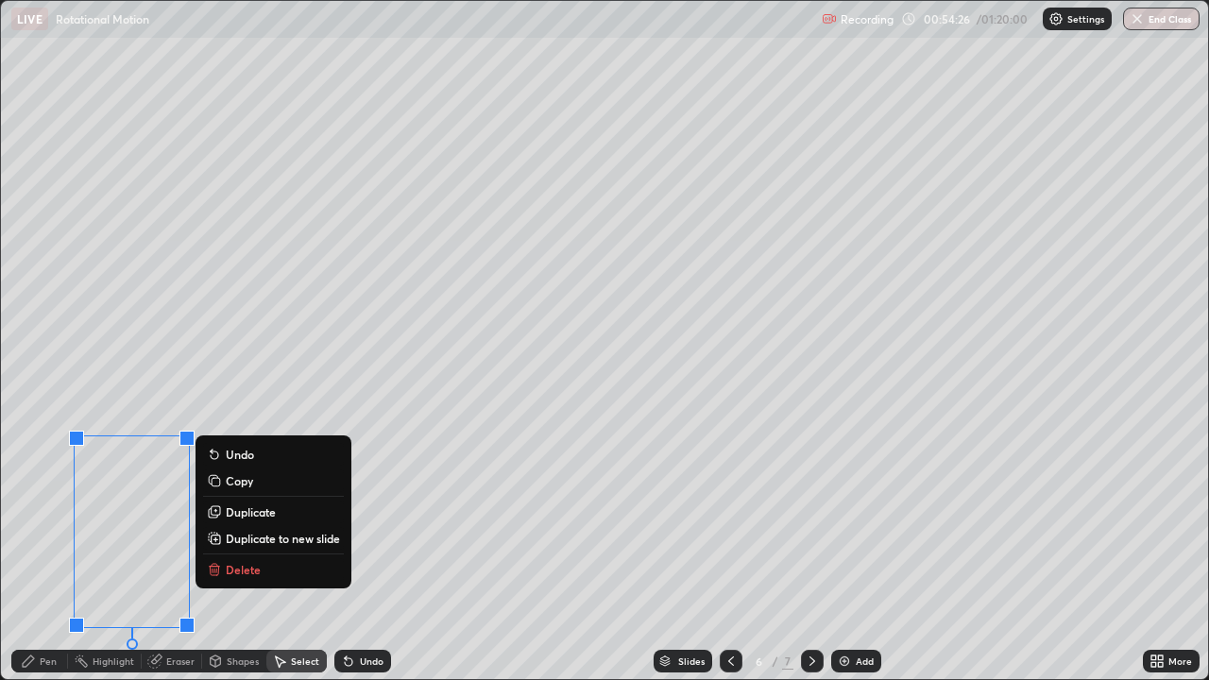
click at [238, 519] on p "Delete" at bounding box center [243, 569] width 35 height 15
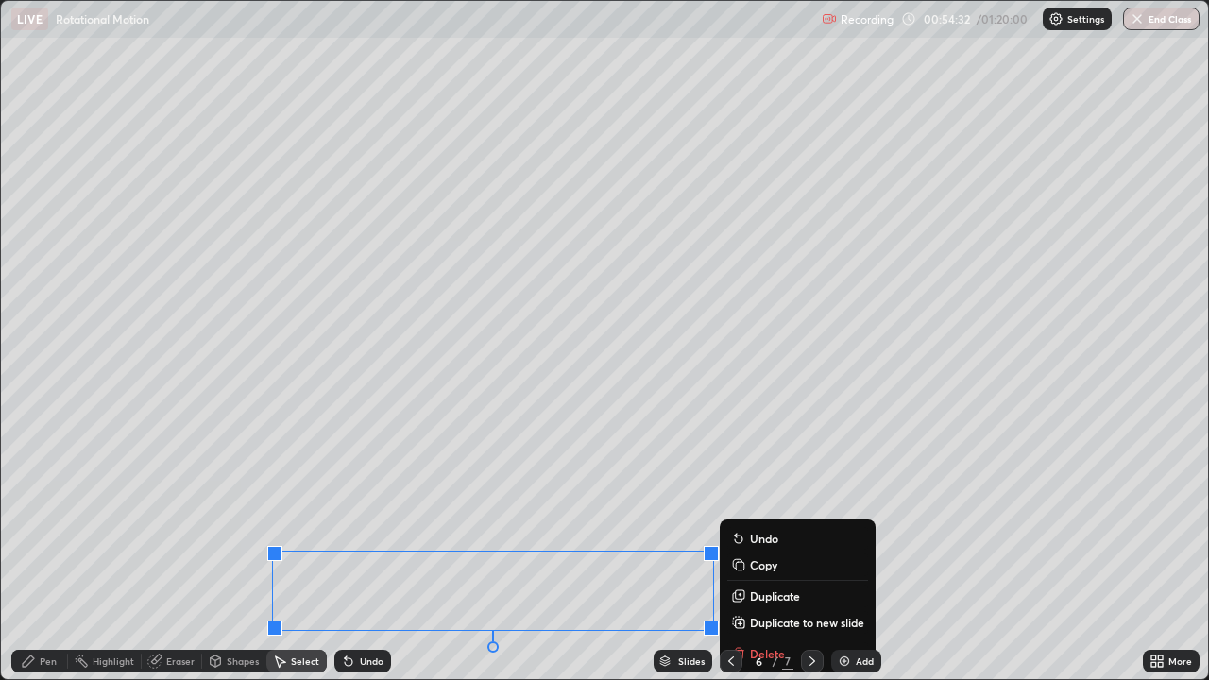
click at [752, 519] on div "6 / 7" at bounding box center [772, 661] width 104 height 38
click at [783, 519] on div "6 / 7" at bounding box center [772, 661] width 104 height 38
click at [756, 519] on div "6" at bounding box center [759, 660] width 19 height 11
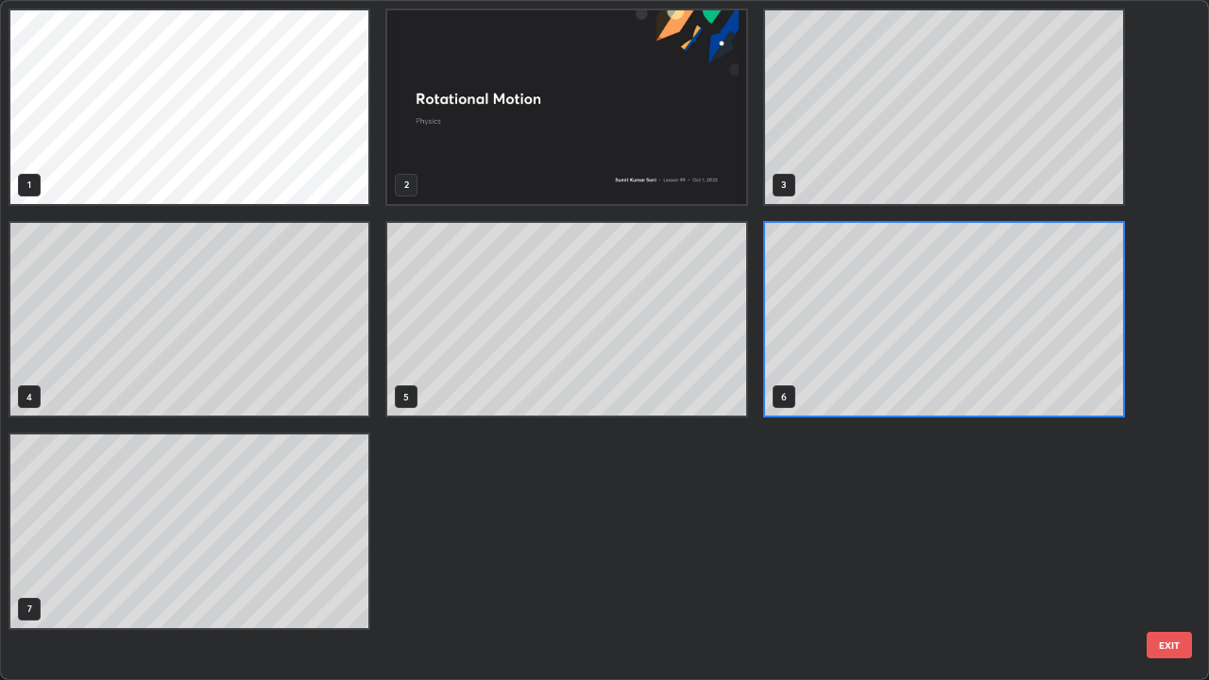
scroll to position [672, 1198]
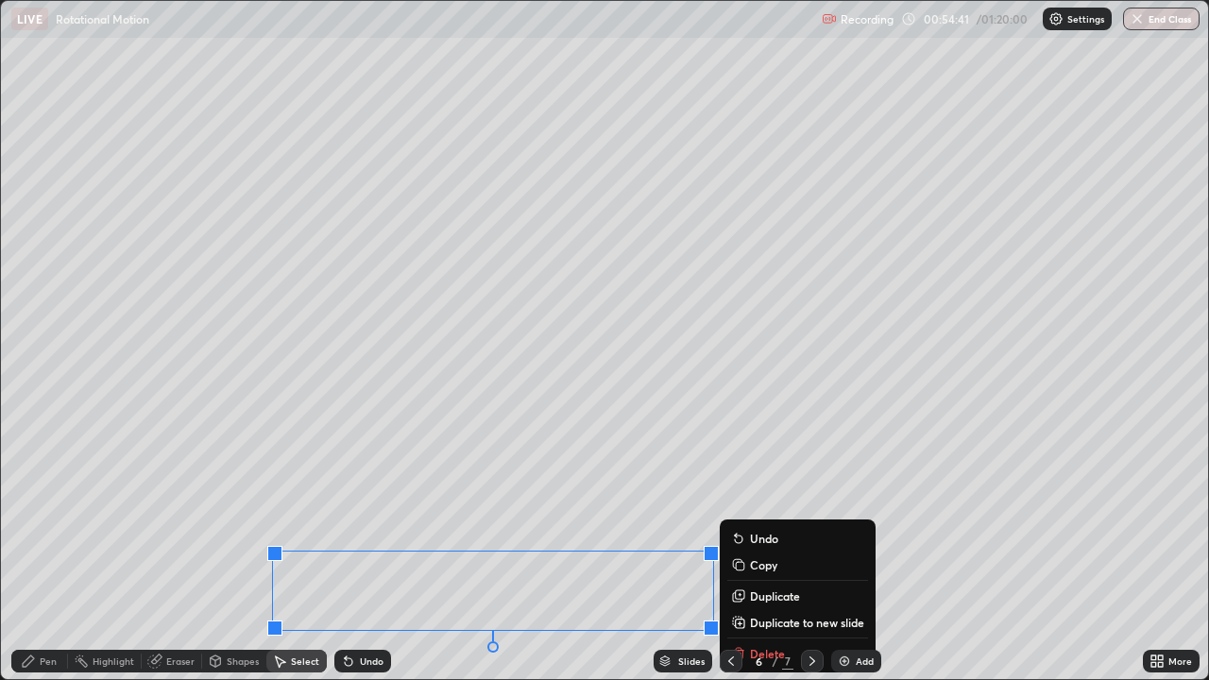
click at [229, 519] on div "0 ° Undo Copy Duplicate Duplicate to new slide Delete" at bounding box center [604, 340] width 1207 height 678
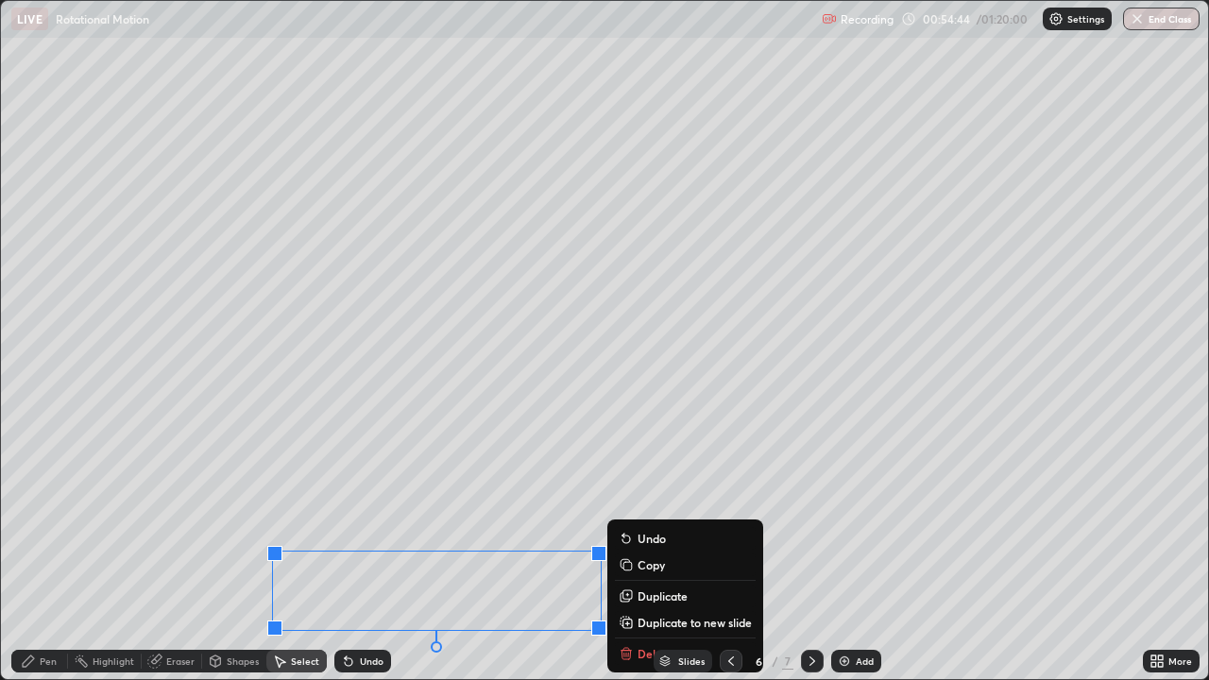
click at [622, 519] on div "Slides 6 / 7 Add" at bounding box center [767, 661] width 752 height 38
click at [621, 519] on div "Slides 6 / 7 Add" at bounding box center [767, 661] width 752 height 38
click at [249, 519] on div "0 ° Undo Copy Duplicate Duplicate to new slide Delete" at bounding box center [604, 340] width 1207 height 678
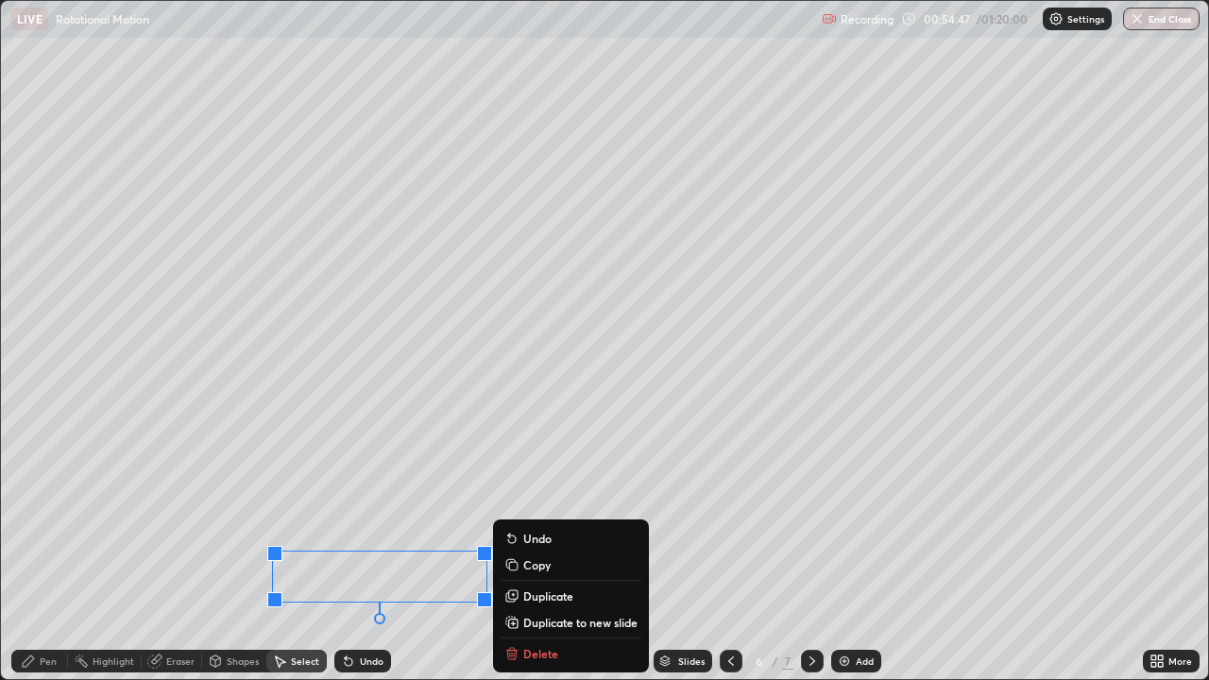
click at [516, 519] on div "Slides 6 / 7 Add" at bounding box center [767, 661] width 752 height 38
click at [533, 519] on div "Slides 6 / 7 Add" at bounding box center [767, 661] width 752 height 38
click at [543, 519] on div "Slides 6 / 7 Add" at bounding box center [767, 661] width 752 height 38
click at [548, 519] on div "Slides 6 / 7 Add" at bounding box center [767, 661] width 752 height 38
click at [549, 519] on div "Slides 6 / 7 Add" at bounding box center [767, 661] width 752 height 38
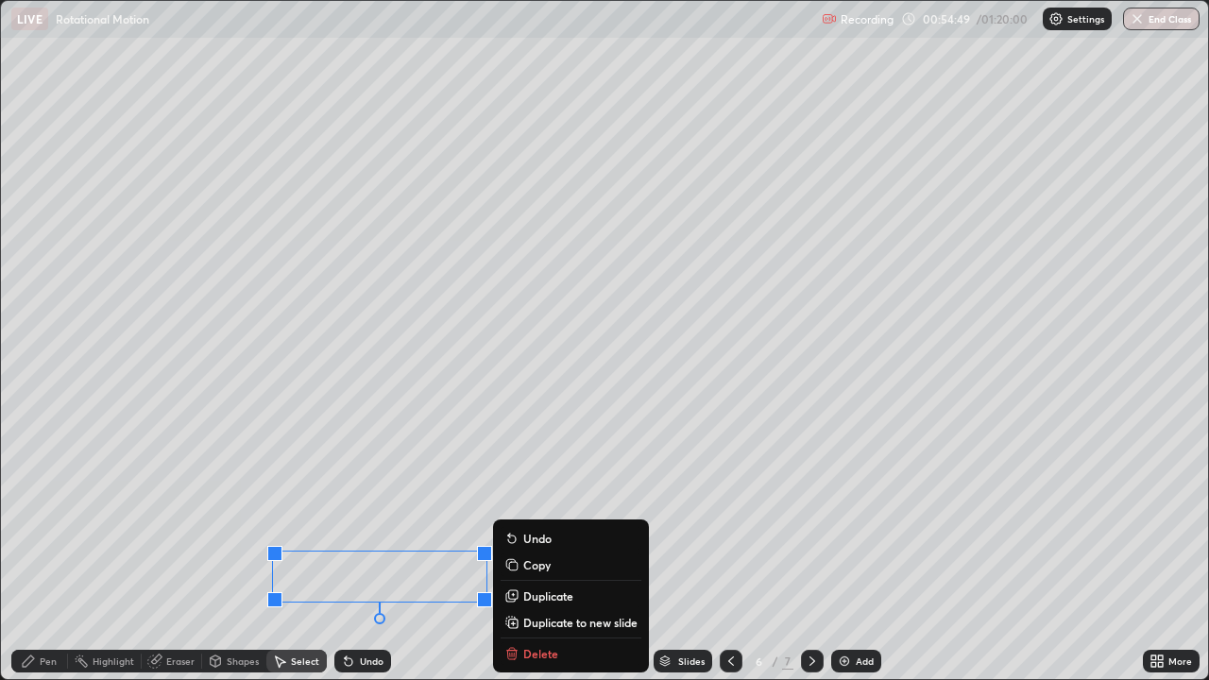
click at [548, 519] on div "Slides 6 / 7 Add" at bounding box center [767, 661] width 752 height 38
click at [549, 519] on div "Slides 6 / 7 Add" at bounding box center [767, 661] width 752 height 38
click at [550, 519] on div "Slides 6 / 7 Add" at bounding box center [767, 661] width 752 height 38
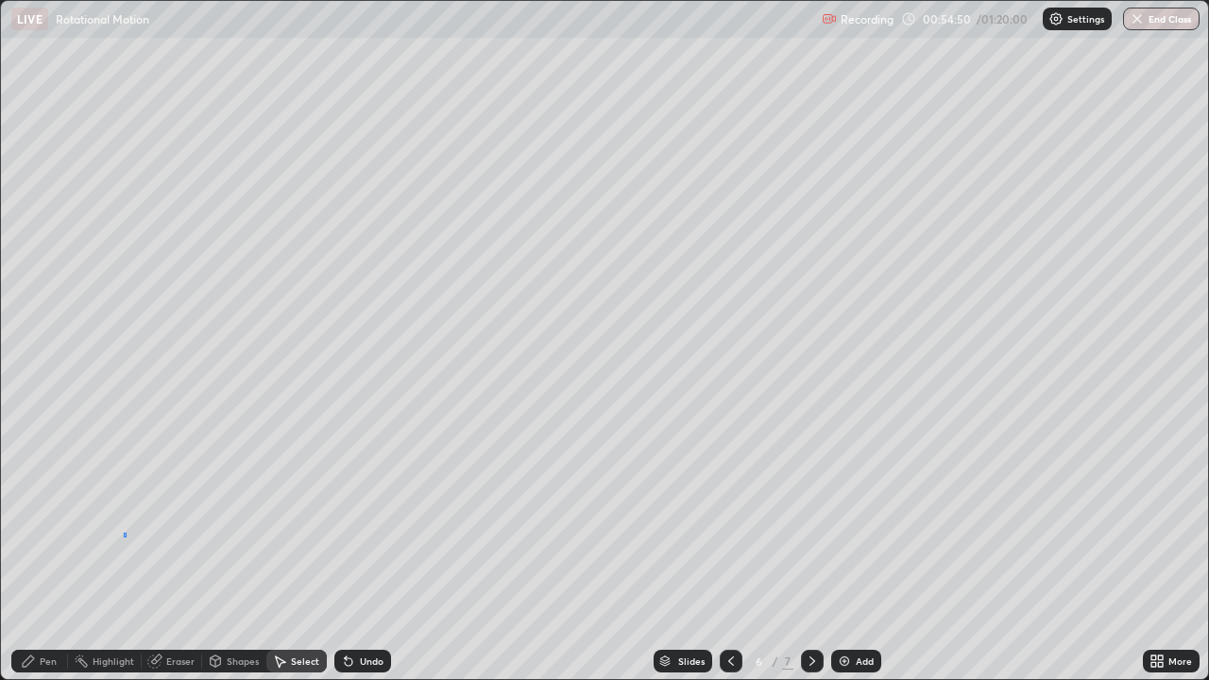
click at [124, 519] on div "0 ° Undo Copy Duplicate Duplicate to new slide Delete" at bounding box center [604, 340] width 1207 height 678
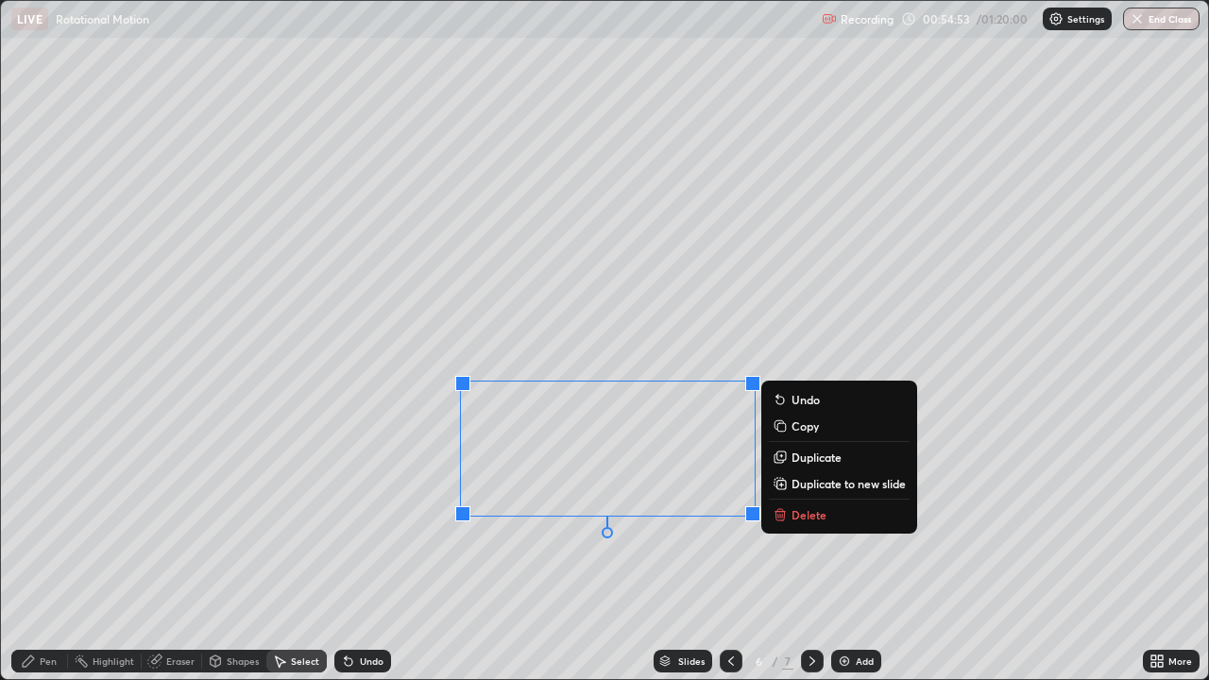
click at [787, 516] on icon at bounding box center [780, 514] width 15 height 15
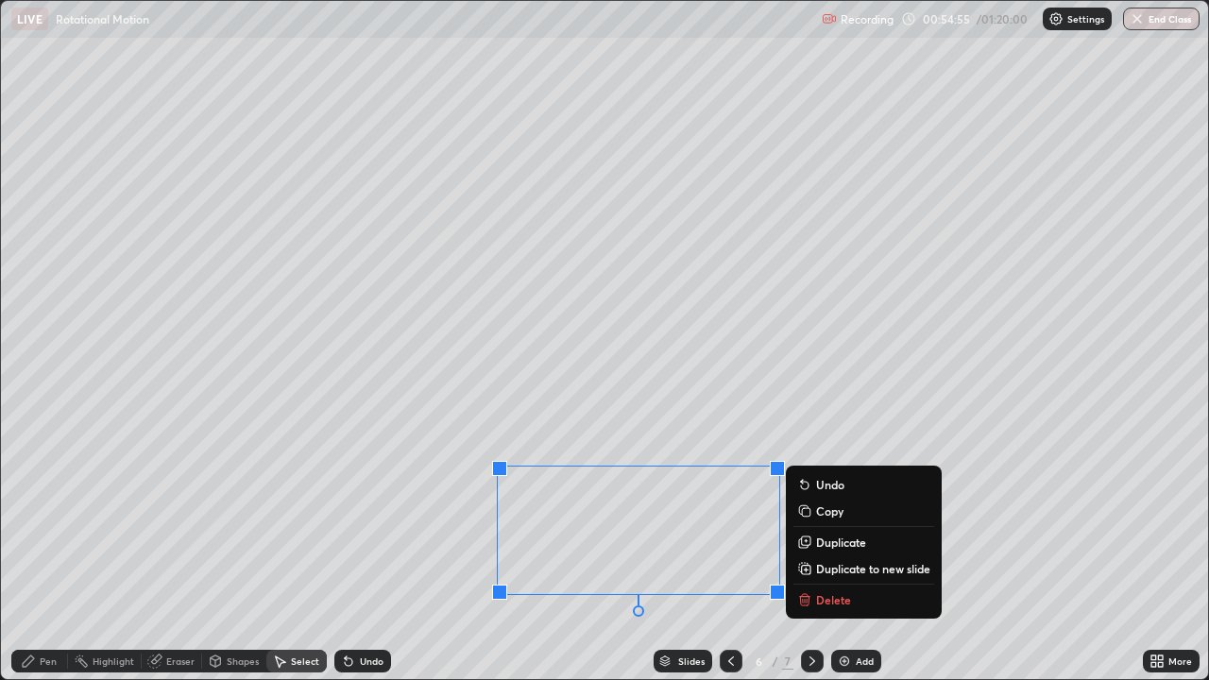
click at [812, 519] on button "Delete" at bounding box center [863, 599] width 141 height 23
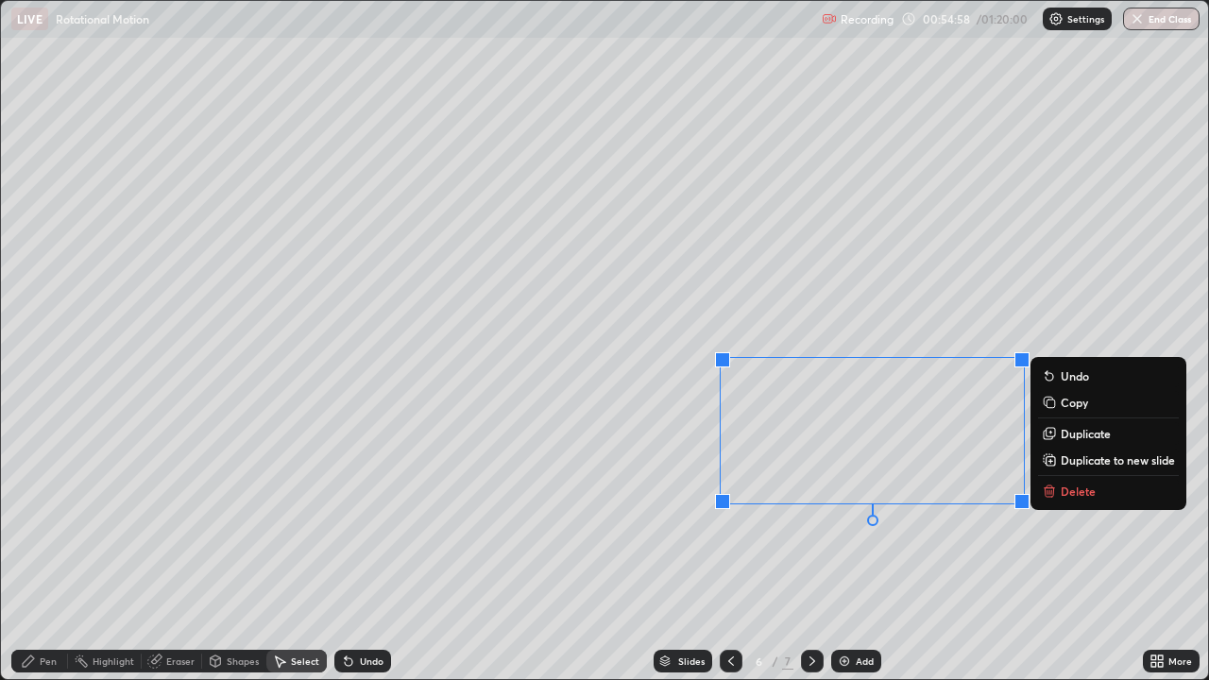
click at [1061, 497] on p "Delete" at bounding box center [1078, 491] width 35 height 15
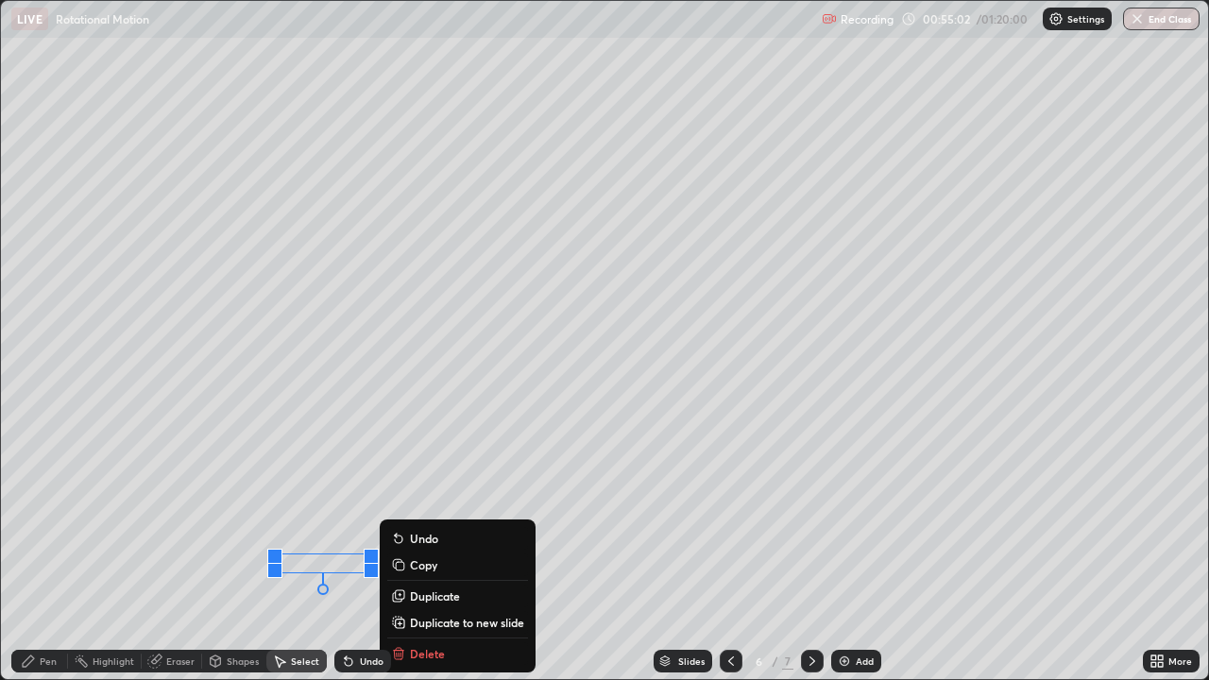
click at [429, 519] on div "Slides 6 / 7 Add" at bounding box center [767, 661] width 752 height 38
click at [432, 519] on div "Slides 6 / 7 Add" at bounding box center [767, 661] width 752 height 38
click at [433, 519] on div "Slides 6 / 7 Add" at bounding box center [767, 661] width 752 height 38
click at [434, 519] on div "Slides 6 / 7 Add" at bounding box center [767, 661] width 752 height 38
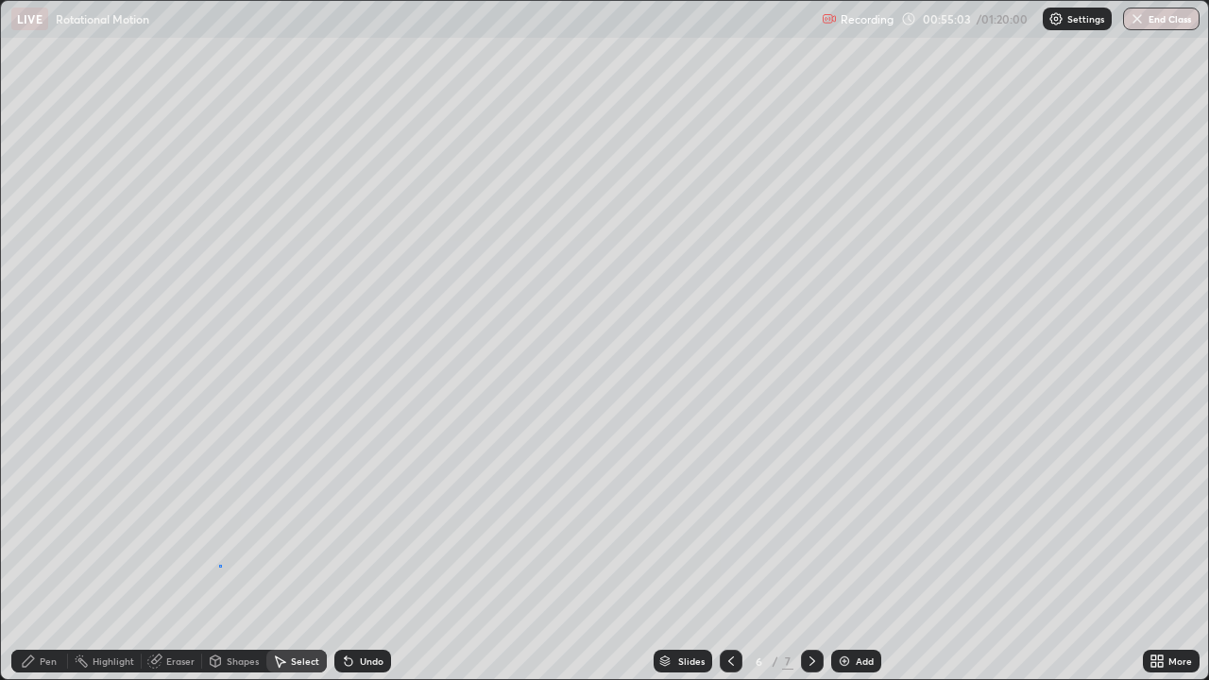
click at [219, 519] on div "0 ° Undo Copy Duplicate Duplicate to new slide Delete" at bounding box center [604, 340] width 1207 height 678
click at [169, 519] on div "Eraser" at bounding box center [180, 660] width 28 height 9
click at [41, 519] on div "Pen" at bounding box center [48, 660] width 17 height 9
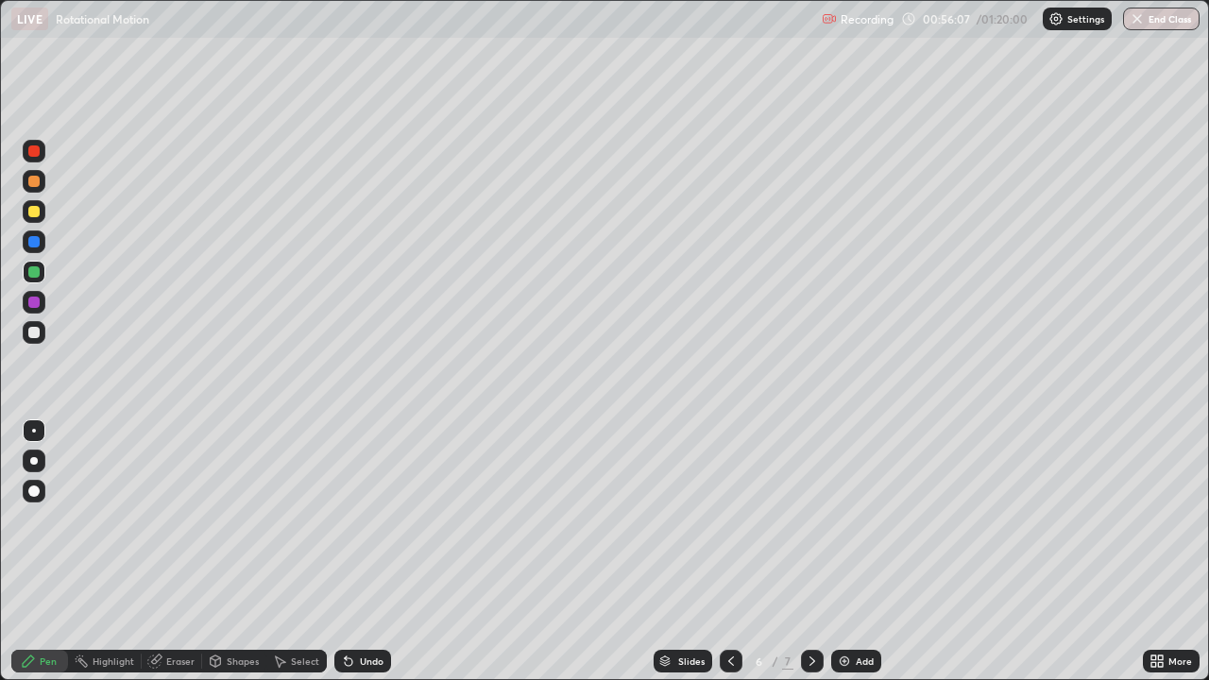
click at [379, 519] on div "Undo" at bounding box center [362, 661] width 57 height 23
click at [807, 519] on div at bounding box center [812, 661] width 23 height 23
click at [35, 215] on div at bounding box center [33, 211] width 11 height 11
click at [844, 519] on img at bounding box center [844, 661] width 15 height 15
click at [35, 274] on div at bounding box center [33, 271] width 11 height 11
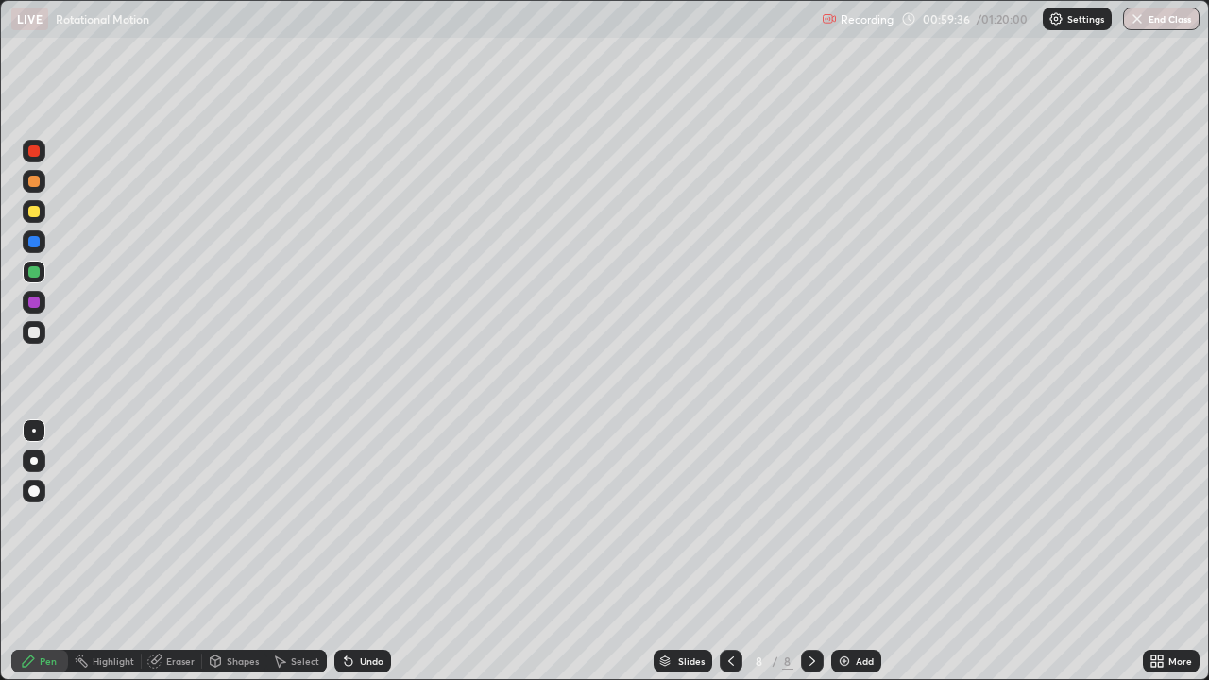
click at [729, 519] on icon at bounding box center [730, 661] width 15 height 15
click at [36, 210] on div at bounding box center [33, 211] width 11 height 11
click at [184, 519] on div "Eraser" at bounding box center [180, 660] width 28 height 9
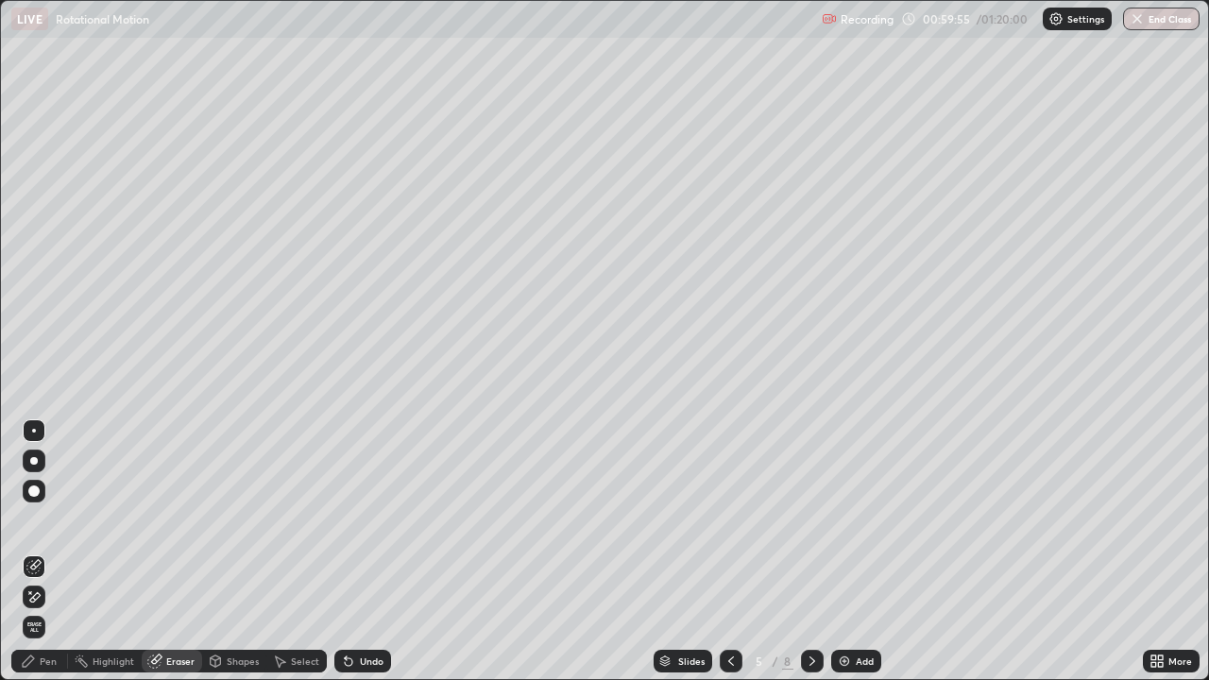
click at [44, 519] on div "Pen" at bounding box center [39, 661] width 57 height 23
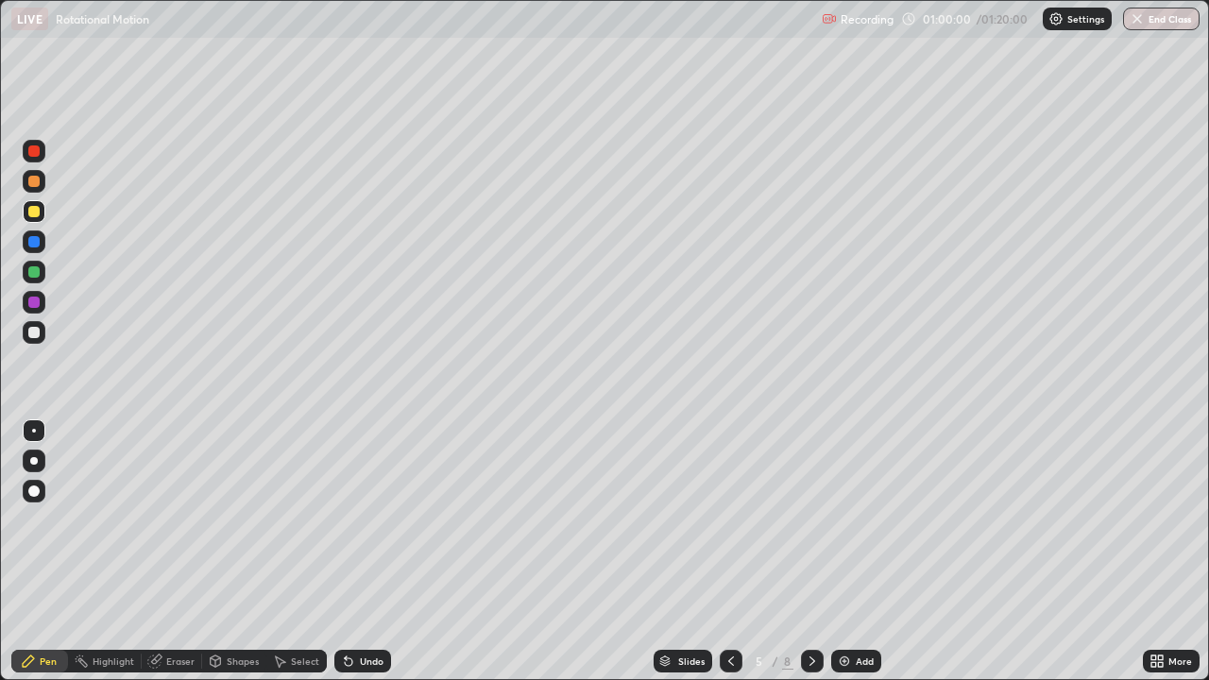
click at [177, 519] on div "Eraser" at bounding box center [180, 660] width 28 height 9
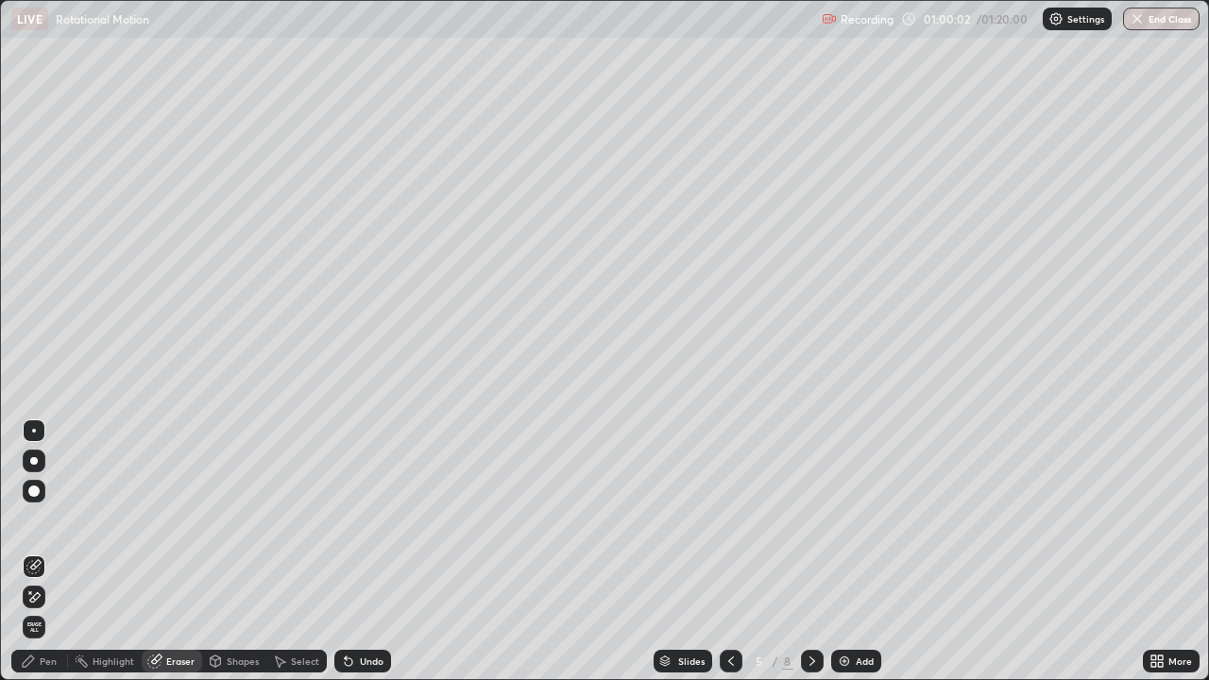
click at [45, 519] on div "Pen" at bounding box center [39, 661] width 57 height 23
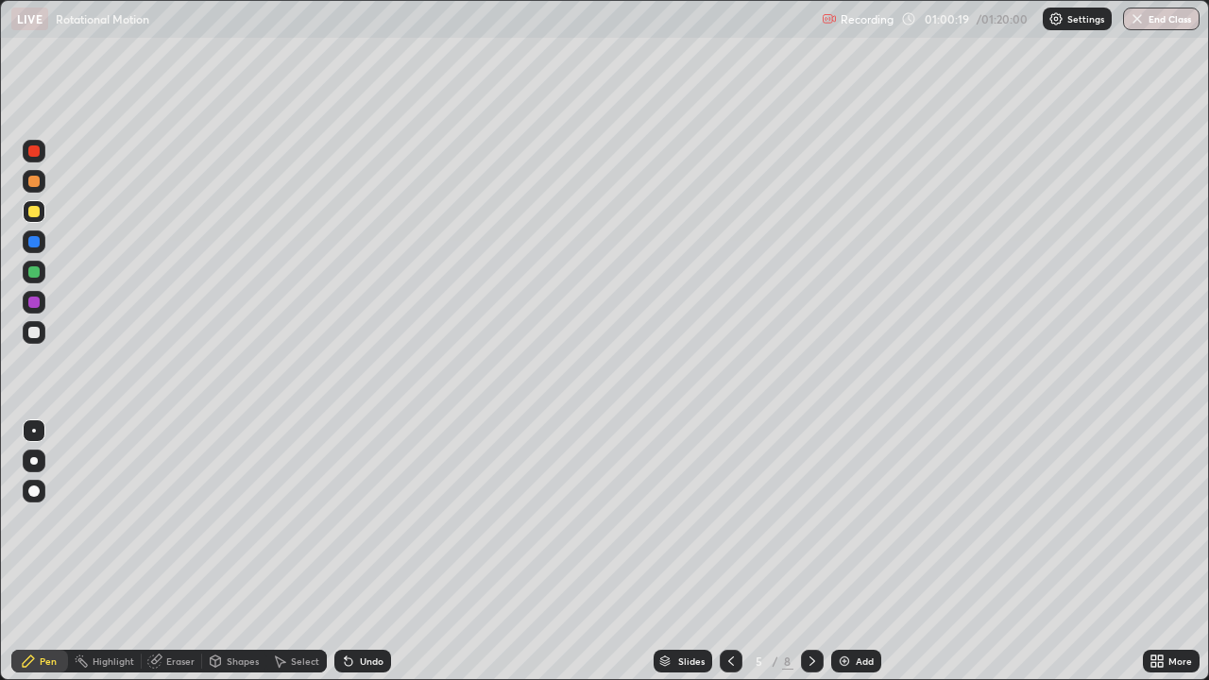
click at [175, 519] on div "Eraser" at bounding box center [180, 660] width 28 height 9
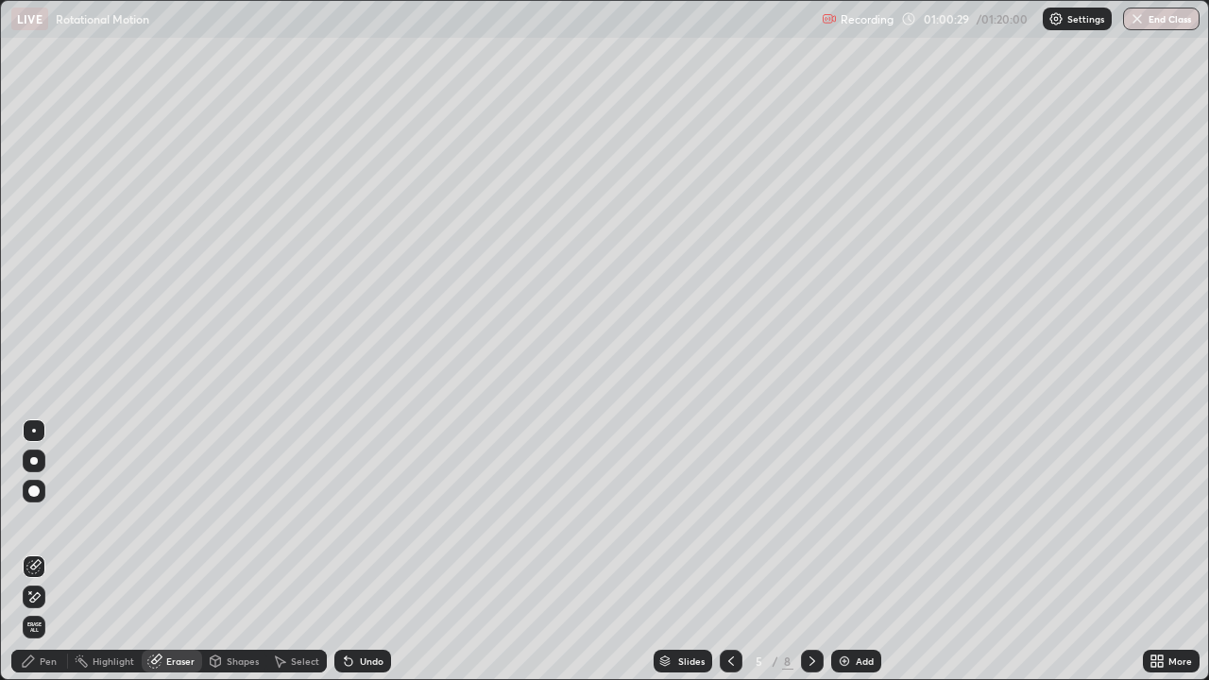
click at [40, 519] on div "Pen" at bounding box center [39, 661] width 57 height 23
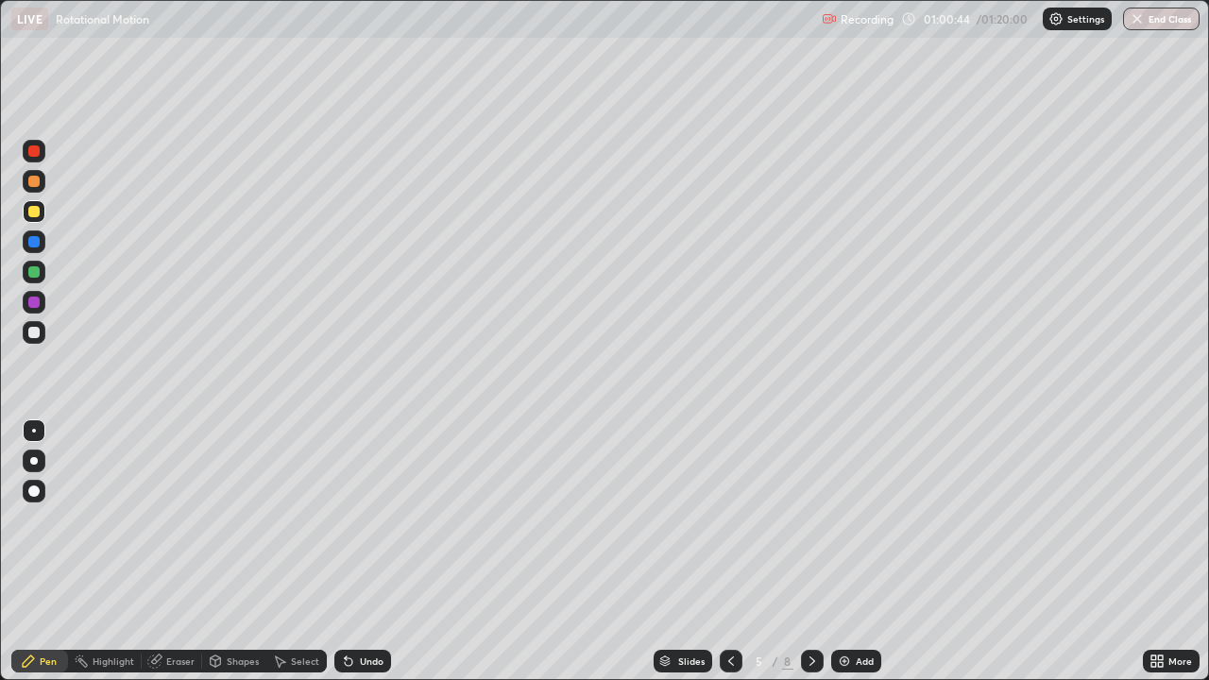
click at [102, 519] on div "Highlight" at bounding box center [114, 660] width 42 height 9
click at [171, 519] on div "Eraser" at bounding box center [180, 660] width 28 height 9
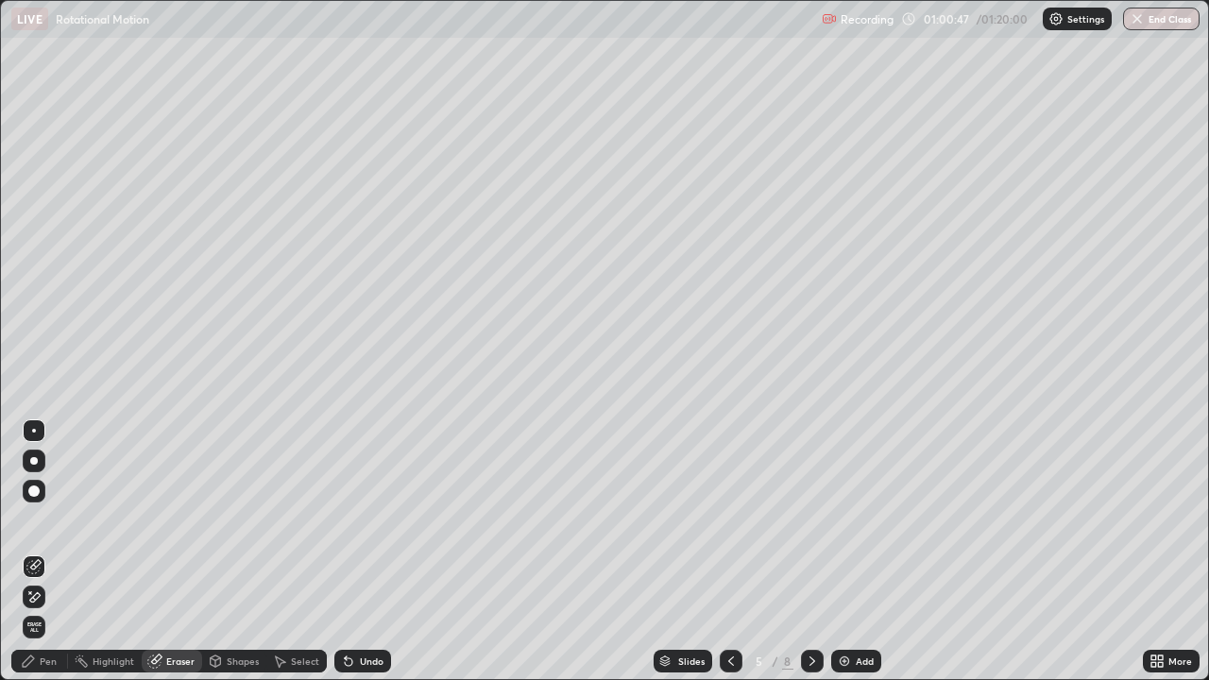
click at [52, 519] on div "Pen" at bounding box center [48, 660] width 17 height 9
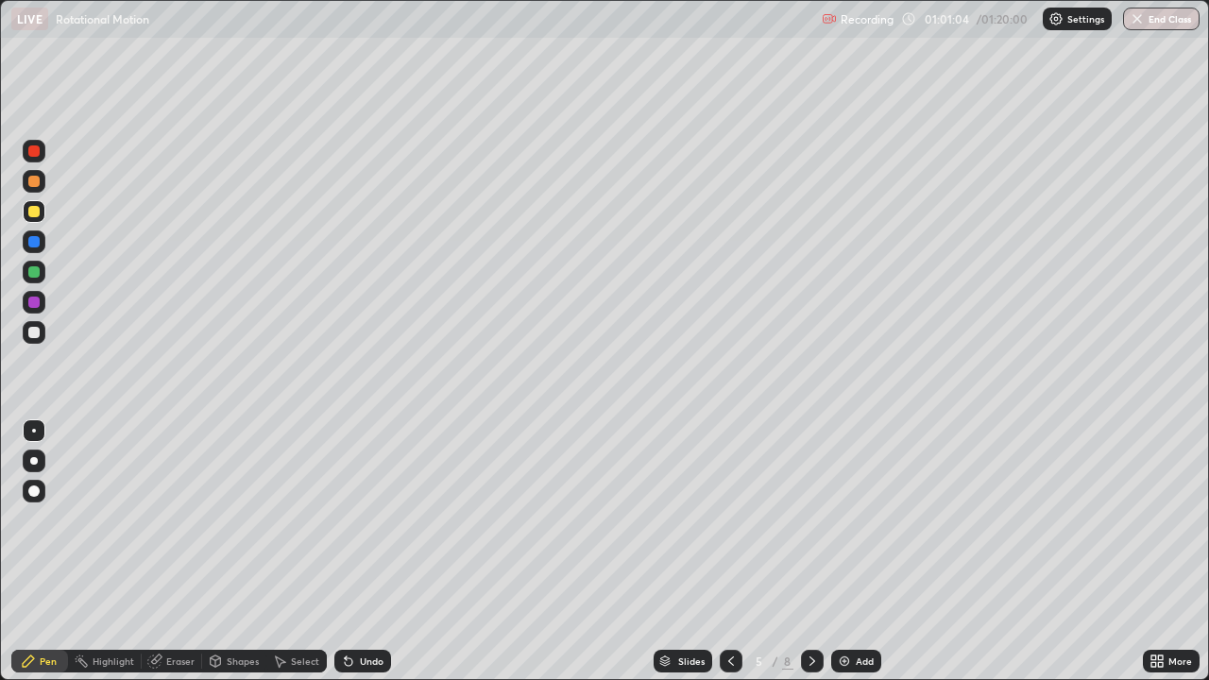
click at [723, 519] on icon at bounding box center [730, 661] width 15 height 15
click at [179, 519] on div "Eraser" at bounding box center [180, 660] width 28 height 9
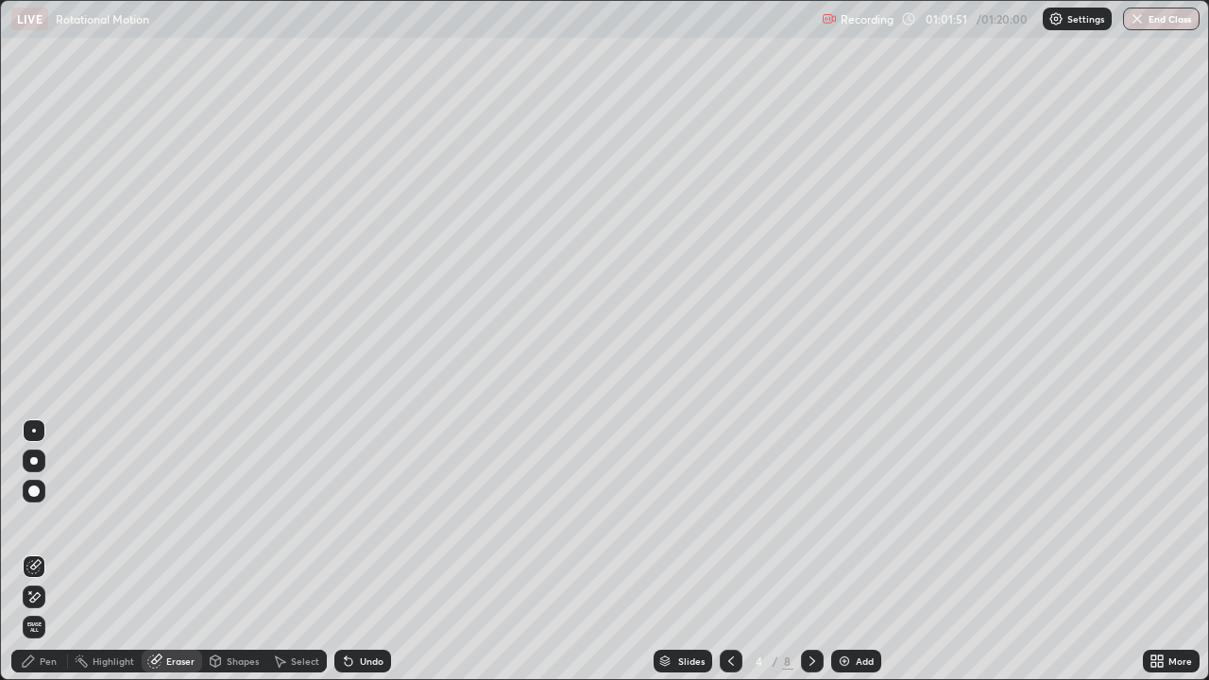
click at [809, 519] on icon at bounding box center [812, 661] width 15 height 15
click at [54, 519] on div "Pen" at bounding box center [48, 660] width 17 height 9
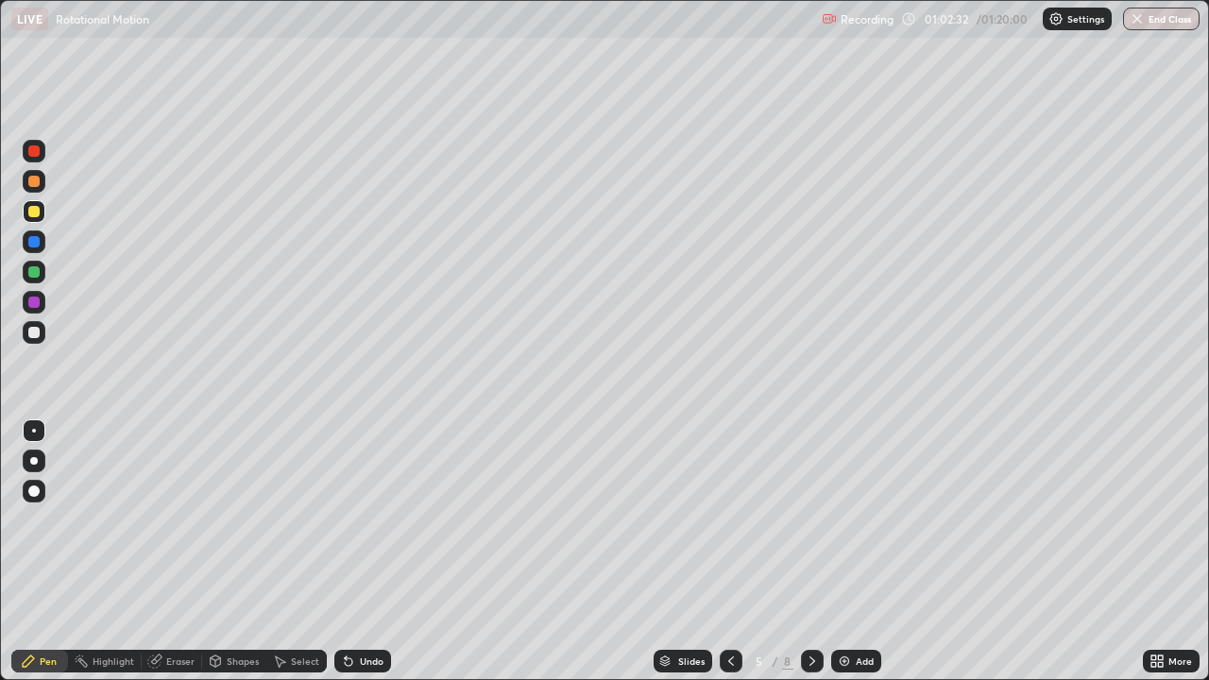
click at [174, 519] on div "Eraser" at bounding box center [180, 660] width 28 height 9
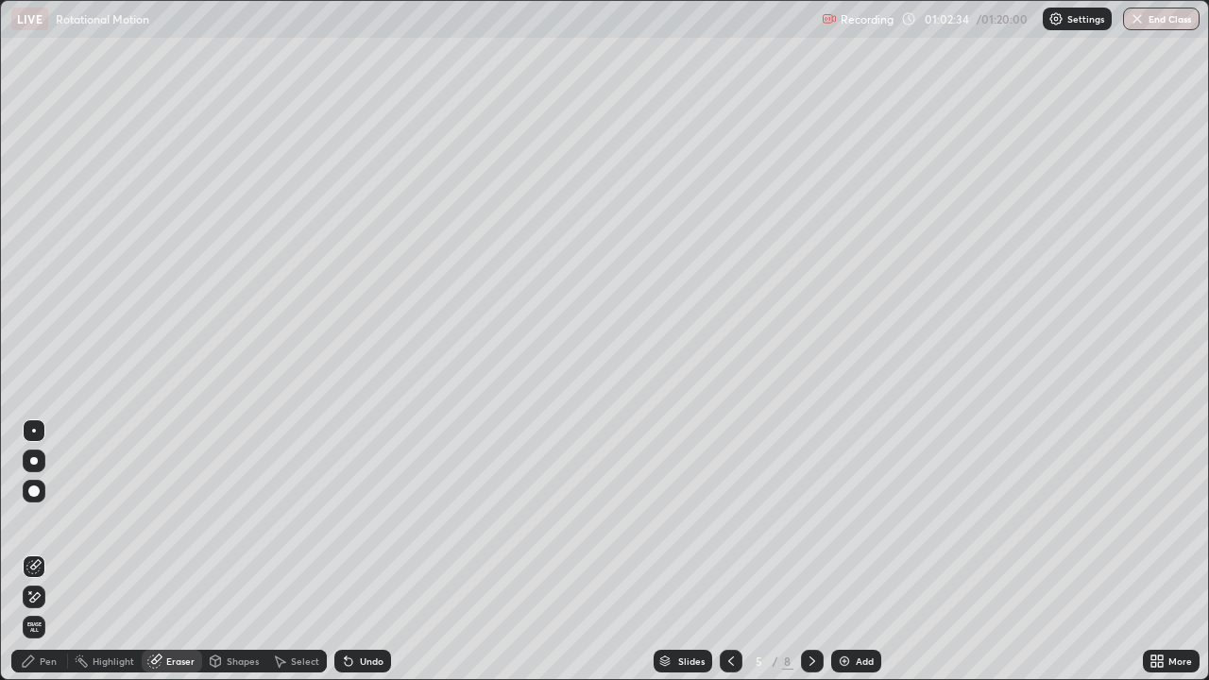
click at [58, 519] on div "Pen" at bounding box center [39, 661] width 57 height 23
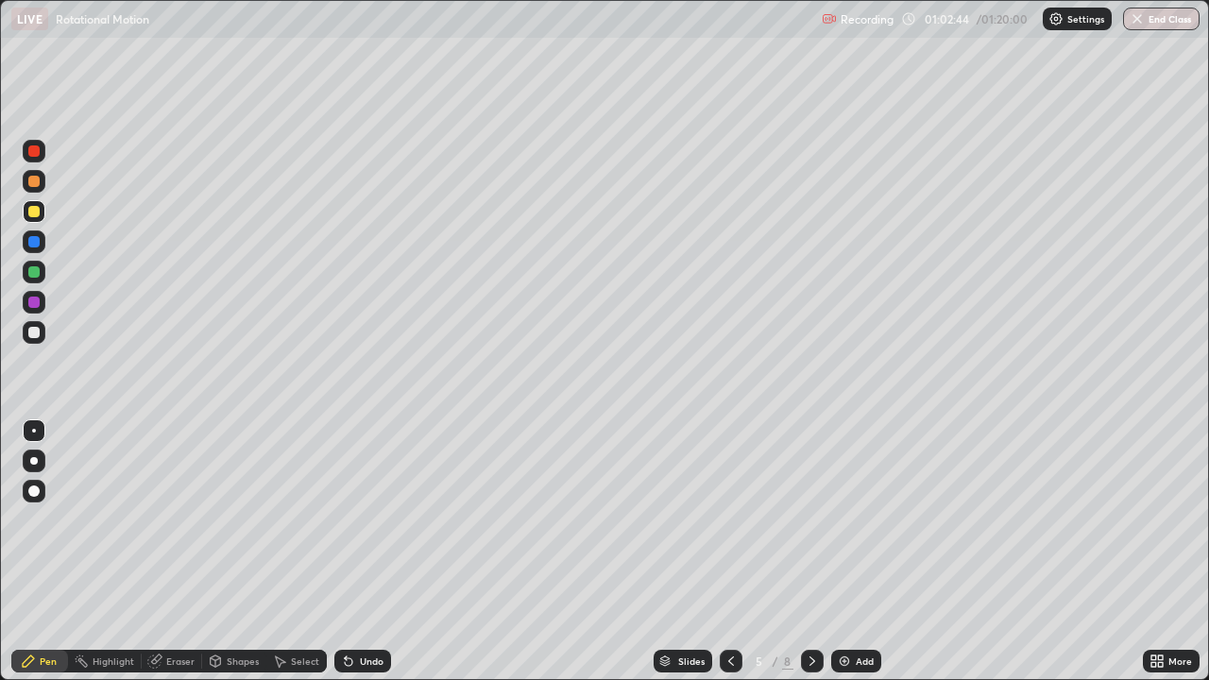
click at [177, 519] on div "Eraser" at bounding box center [180, 660] width 28 height 9
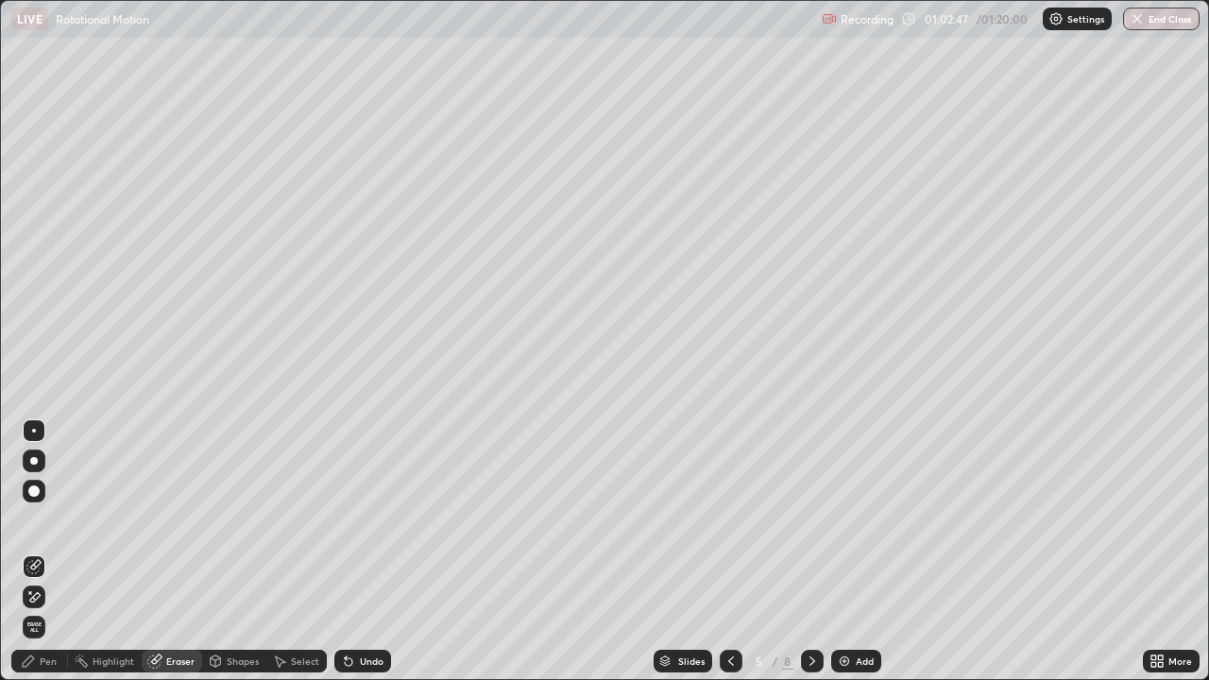
click at [42, 519] on div "Pen" at bounding box center [39, 661] width 57 height 23
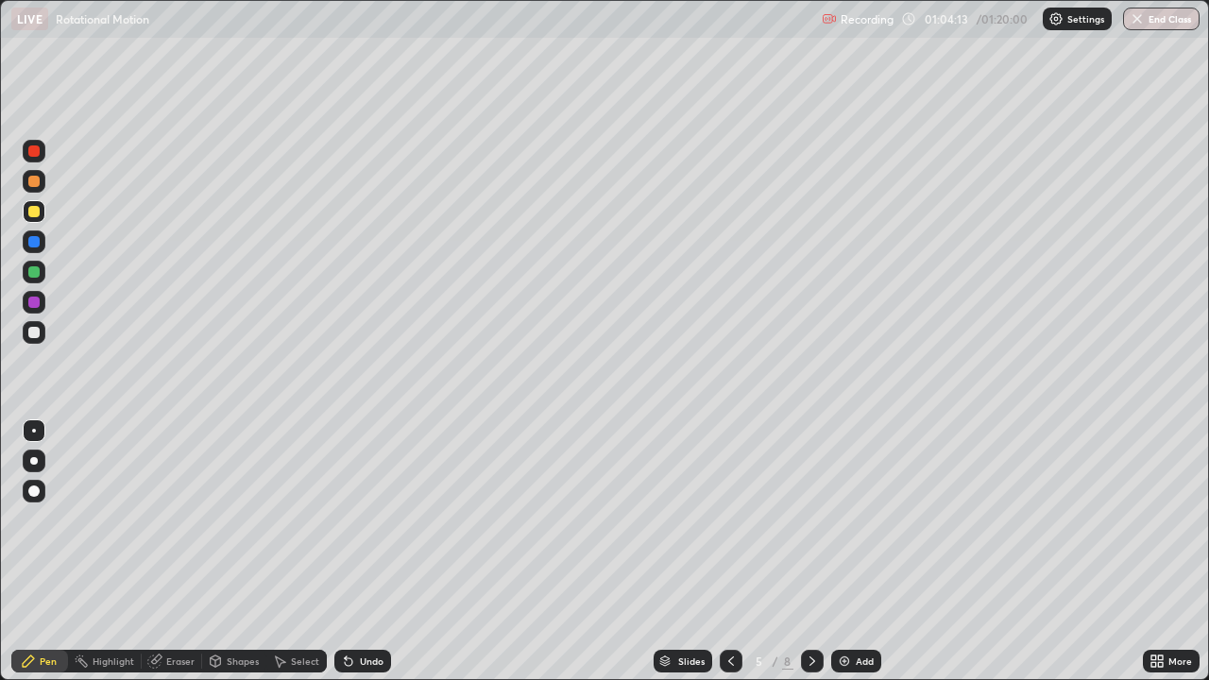
click at [801, 519] on div at bounding box center [812, 661] width 23 height 23
click at [810, 519] on icon at bounding box center [812, 661] width 15 height 15
click at [807, 519] on icon at bounding box center [812, 661] width 15 height 15
click at [35, 335] on div at bounding box center [33, 332] width 11 height 11
click at [35, 154] on div at bounding box center [33, 150] width 11 height 11
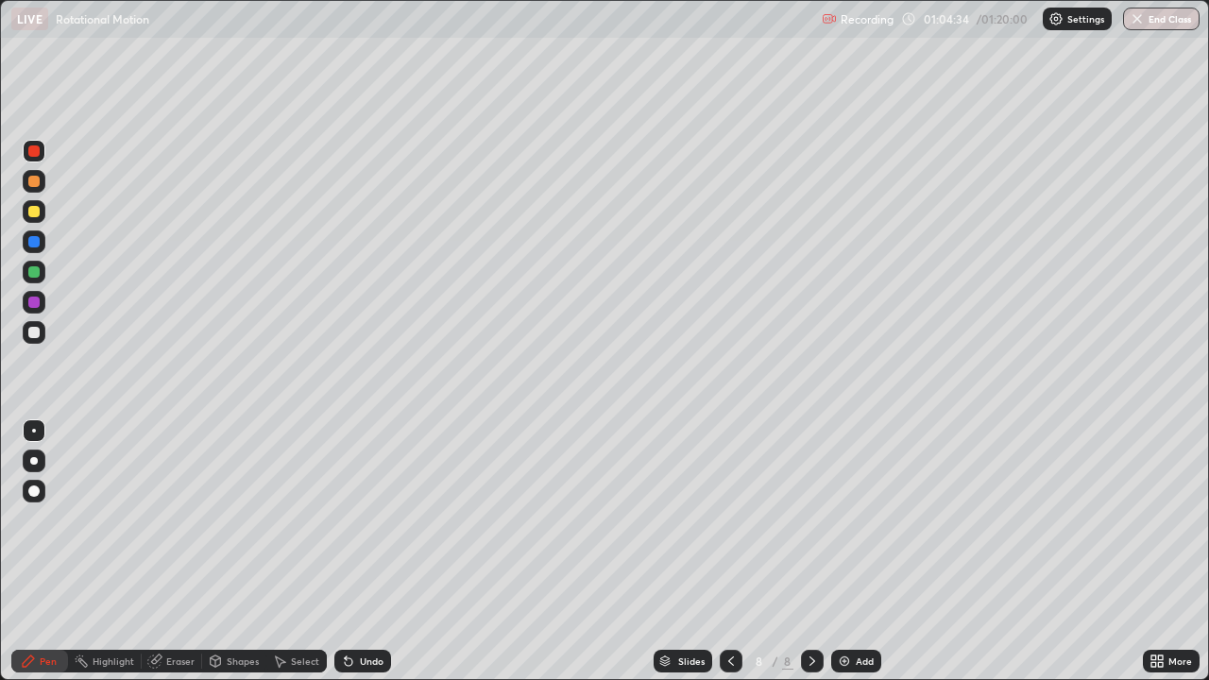
click at [31, 185] on div at bounding box center [33, 181] width 11 height 11
click at [34, 273] on div at bounding box center [33, 271] width 11 height 11
click at [34, 309] on div at bounding box center [34, 302] width 23 height 23
click at [365, 519] on div "Undo" at bounding box center [372, 660] width 24 height 9
click at [360, 519] on div "Undo" at bounding box center [372, 660] width 24 height 9
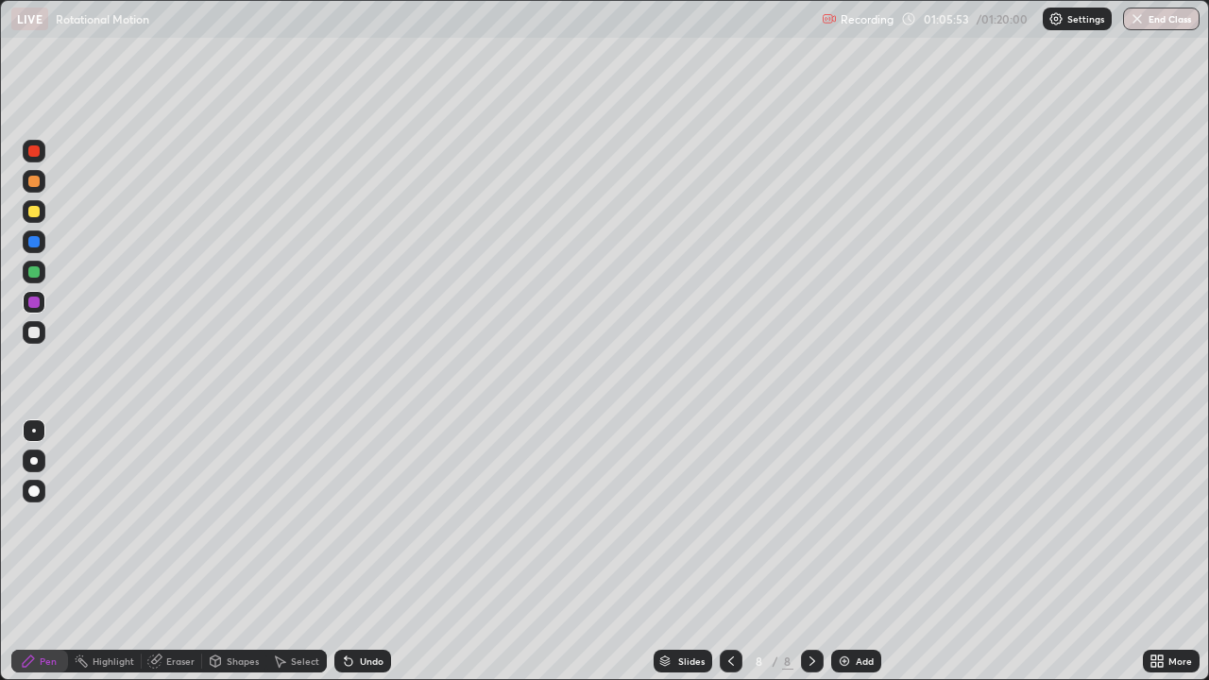
click at [360, 519] on div "Undo" at bounding box center [362, 661] width 57 height 23
click at [355, 519] on div "Undo" at bounding box center [362, 661] width 57 height 23
click at [35, 272] on div at bounding box center [33, 271] width 11 height 11
click at [1153, 16] on button "End Class" at bounding box center [1161, 19] width 76 height 23
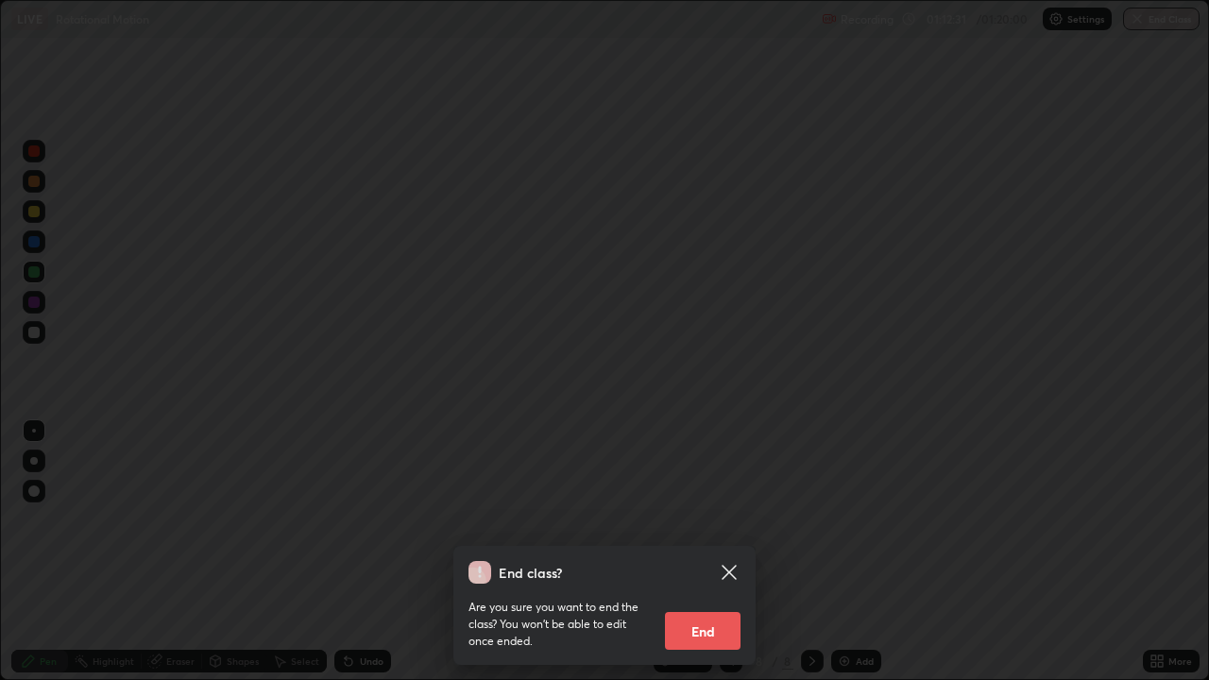
click at [691, 519] on button "End" at bounding box center [703, 631] width 76 height 38
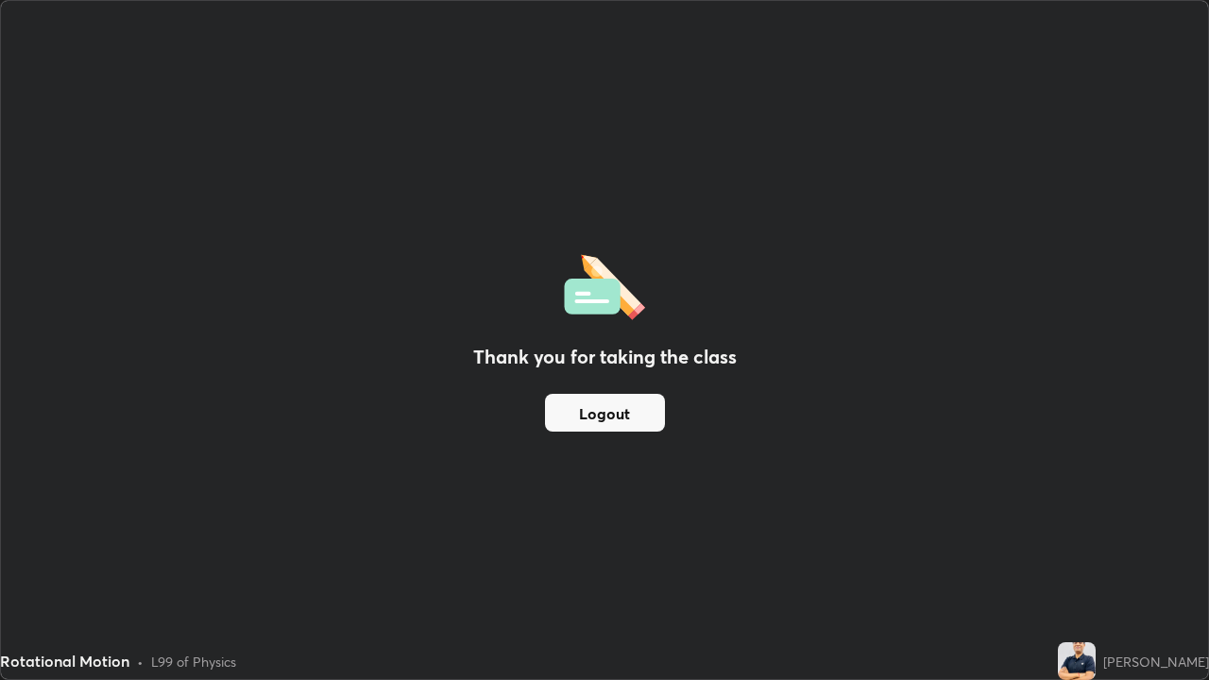
click at [626, 416] on button "Logout" at bounding box center [605, 413] width 120 height 38
